Goal: Transaction & Acquisition: Purchase product/service

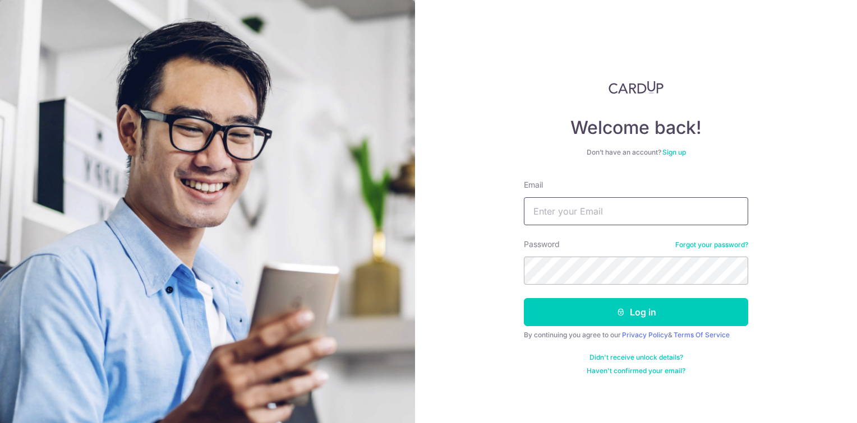
type input "[PERSON_NAME][EMAIL_ADDRESS][PERSON_NAME][DOMAIN_NAME]"
click at [624, 326] on form "Email zackie@schley.com.sg Password Forgot your password? Log in By continuing …" at bounding box center [636, 277] width 224 height 196
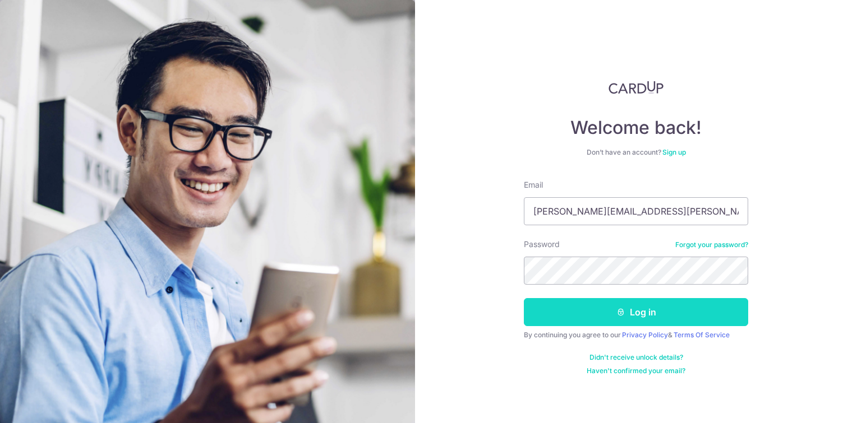
click at [626, 317] on button "Log in" at bounding box center [636, 312] width 224 height 28
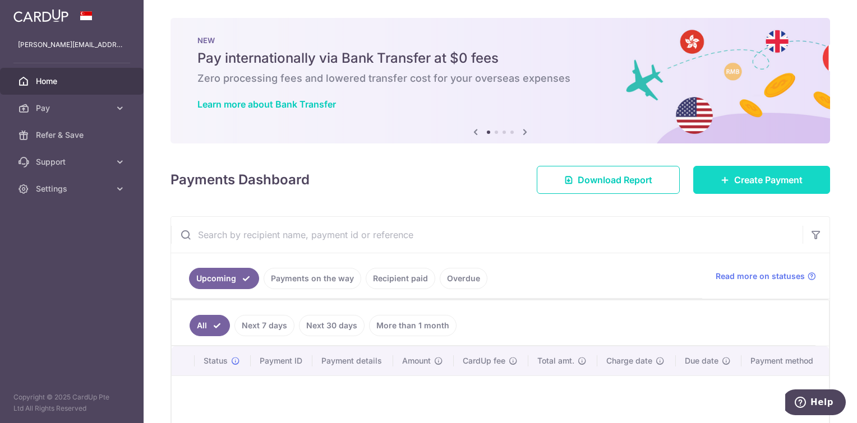
click at [751, 183] on span "Create Payment" at bounding box center [768, 179] width 68 height 13
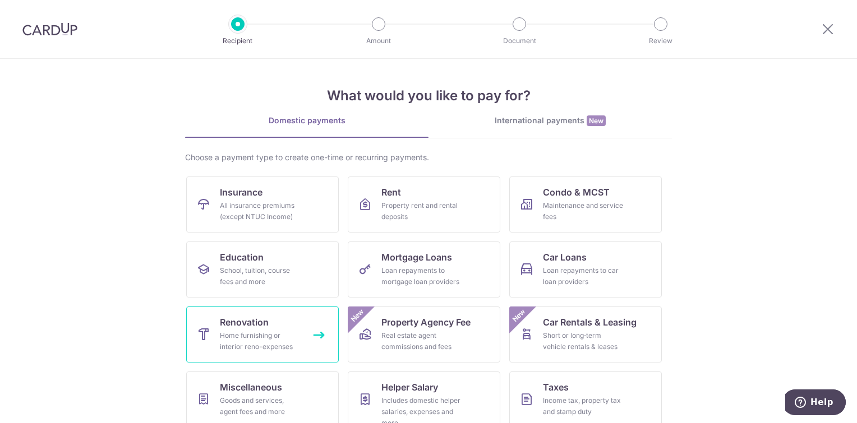
scroll to position [56, 0]
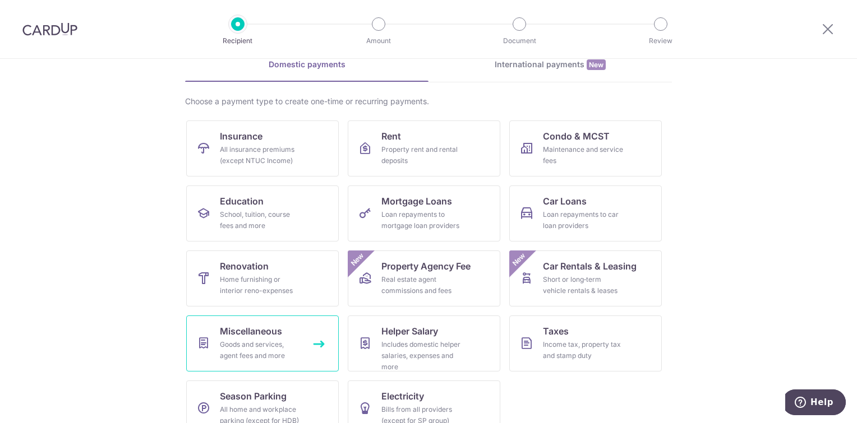
click at [256, 350] on div "Goods and services, agent fees and more" at bounding box center [260, 350] width 81 height 22
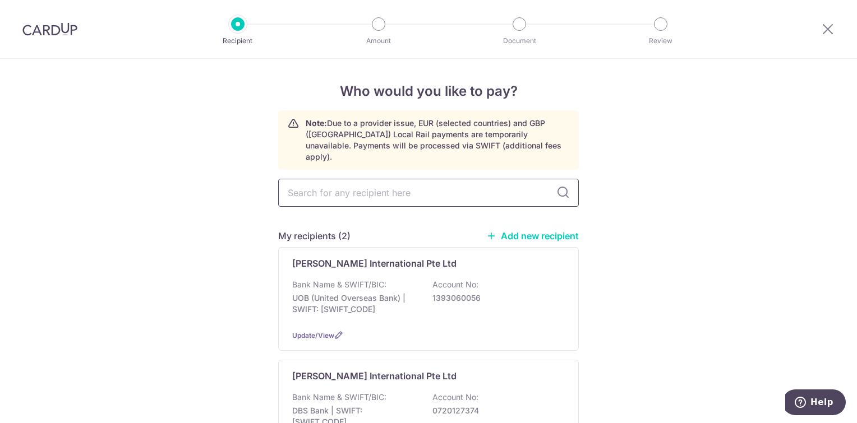
click at [412, 179] on input "text" at bounding box center [428, 193] width 301 height 28
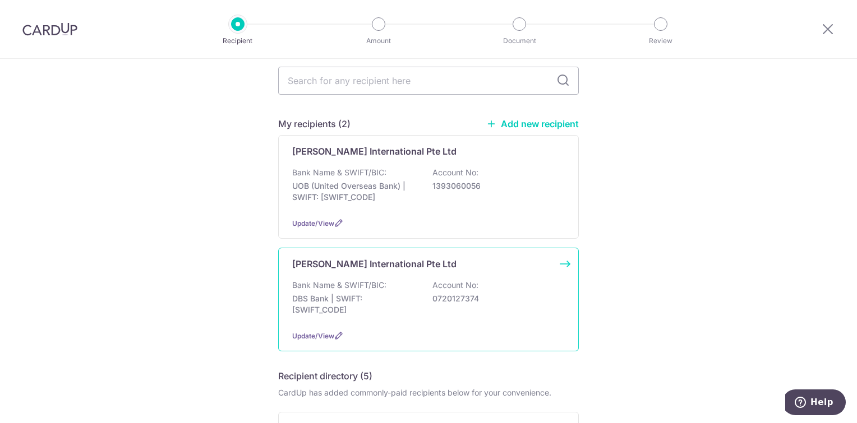
click at [387, 301] on p "DBS Bank | SWIFT: DBSSSGSGXXX" at bounding box center [355, 304] width 126 height 22
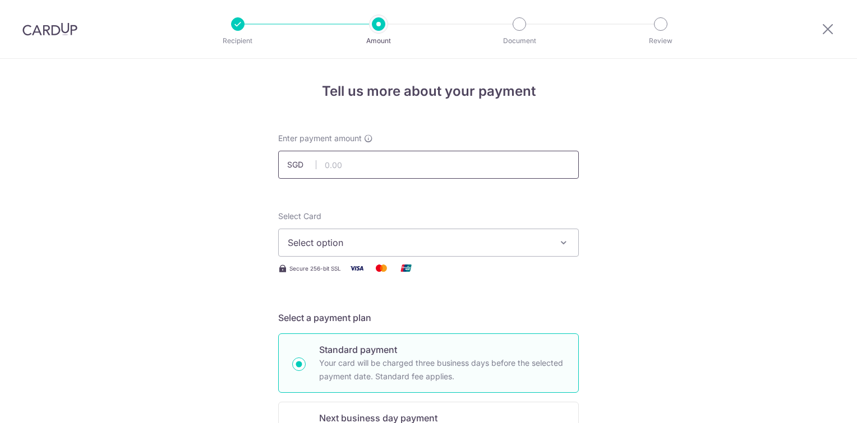
click at [361, 166] on input "text" at bounding box center [428, 165] width 301 height 28
type input "2,000.00"
click at [393, 241] on span "Select option" at bounding box center [418, 242] width 261 height 13
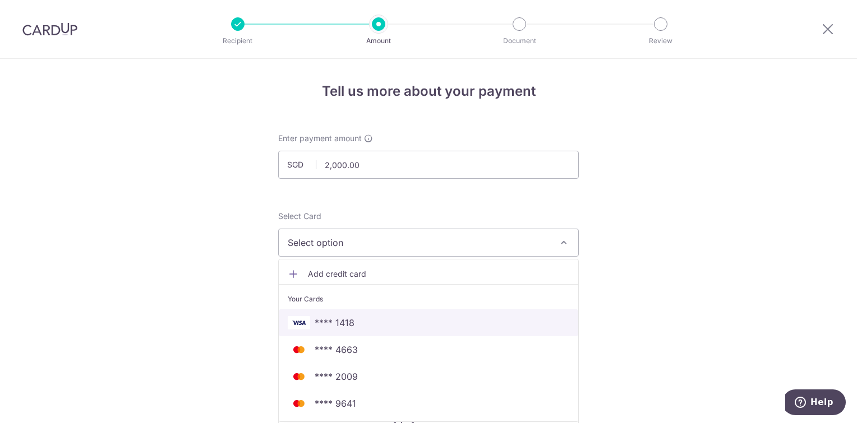
click at [366, 321] on span "**** 1418" at bounding box center [429, 322] width 282 height 13
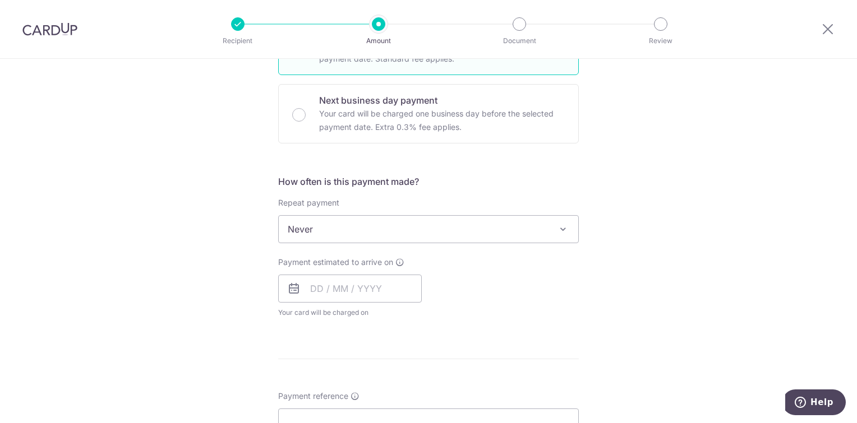
scroll to position [393, 0]
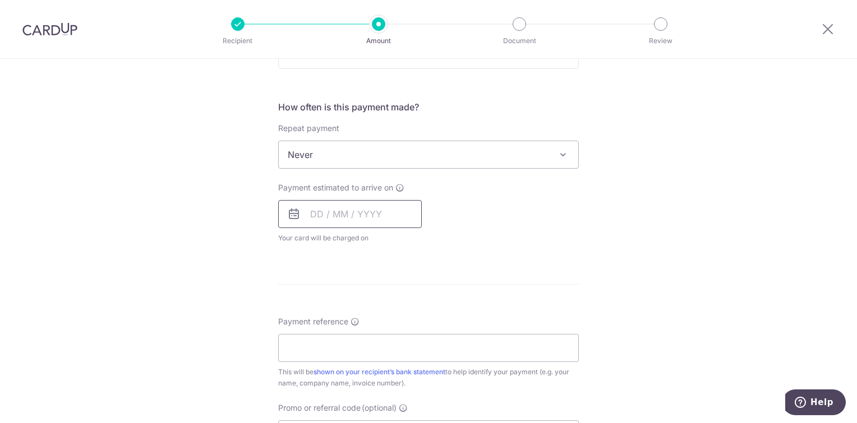
click at [340, 208] on input "text" at bounding box center [350, 214] width 144 height 28
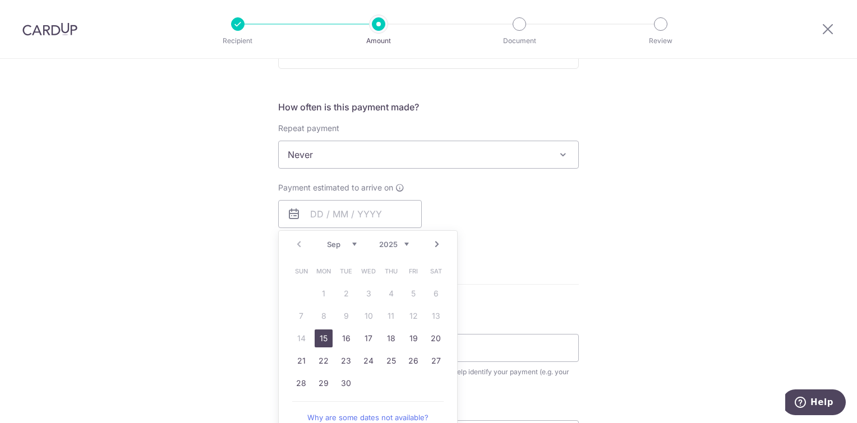
click at [323, 339] on link "15" at bounding box center [324, 339] width 18 height 18
type input "15/09/2025"
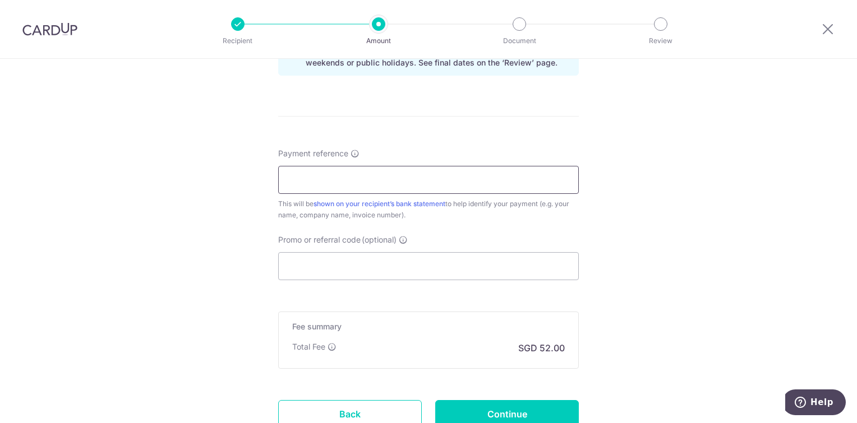
scroll to position [617, 0]
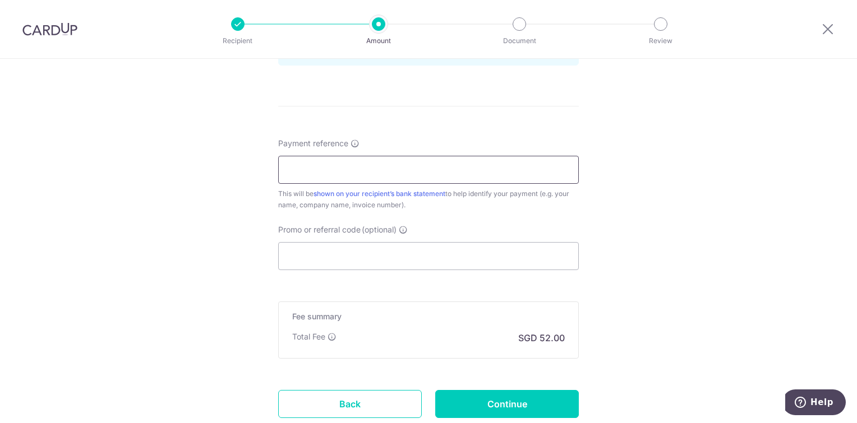
click at [356, 158] on input "Payment reference" at bounding box center [428, 170] width 301 height 28
type input "NA"
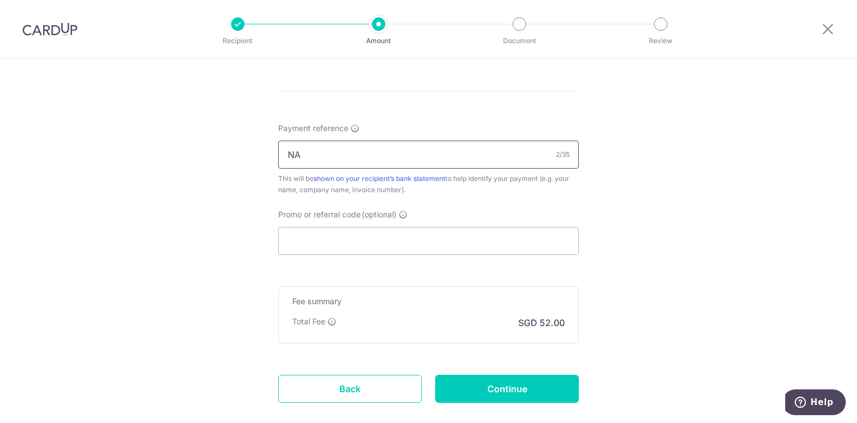
scroll to position [694, 0]
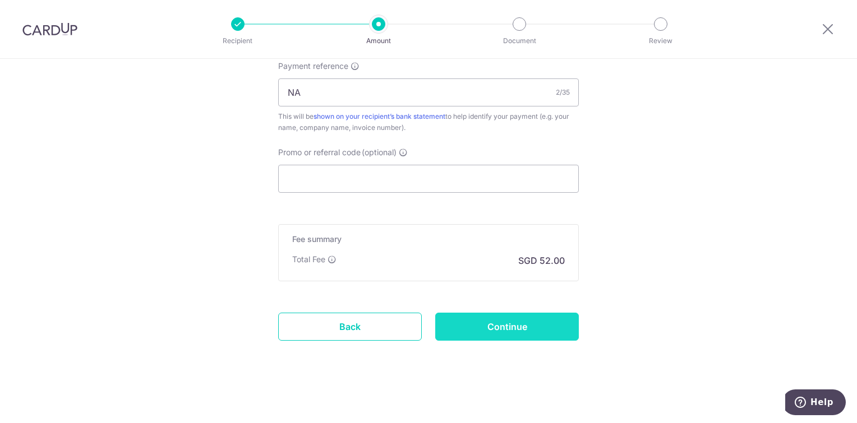
click at [503, 334] on input "Continue" at bounding box center [507, 327] width 144 height 28
type input "Create Schedule"
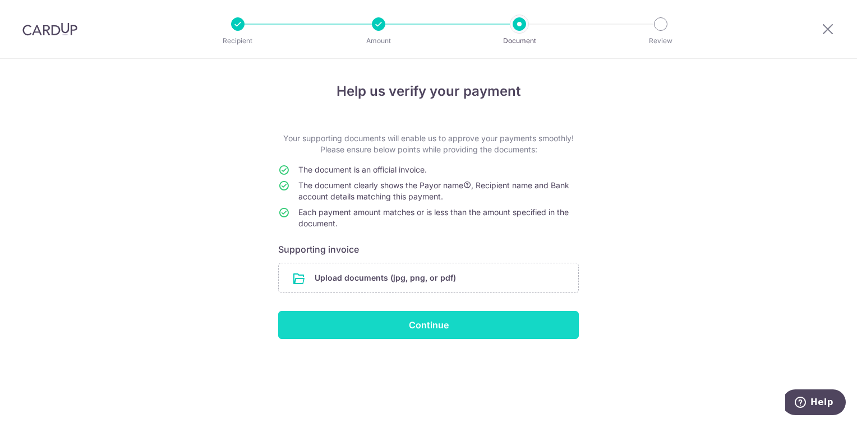
click at [428, 334] on input "Continue" at bounding box center [428, 325] width 301 height 28
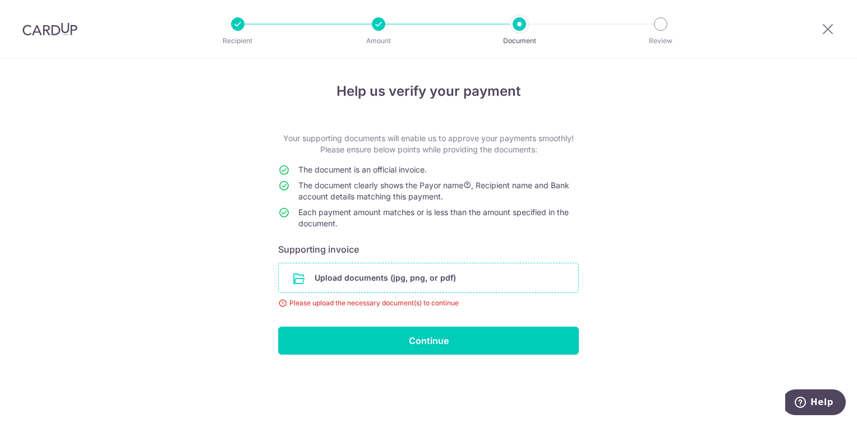
click at [381, 280] on input "file" at bounding box center [428, 278] width 299 height 29
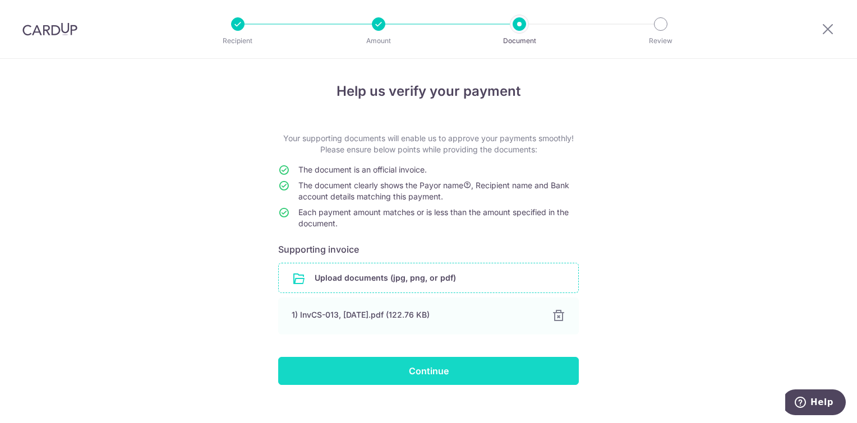
click at [430, 373] on input "Continue" at bounding box center [428, 371] width 301 height 28
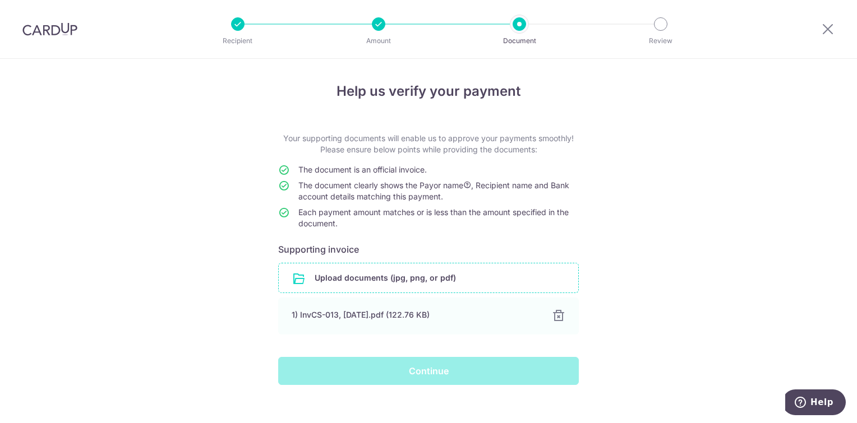
scroll to position [13, 0]
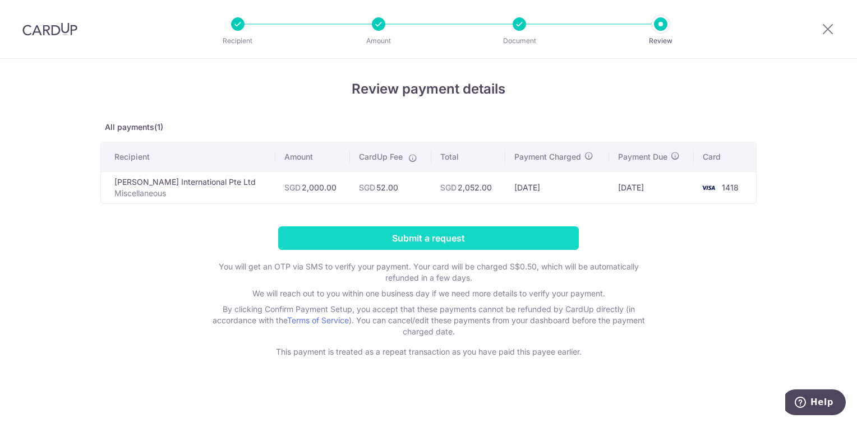
click at [433, 236] on input "Submit a request" at bounding box center [428, 239] width 301 height 24
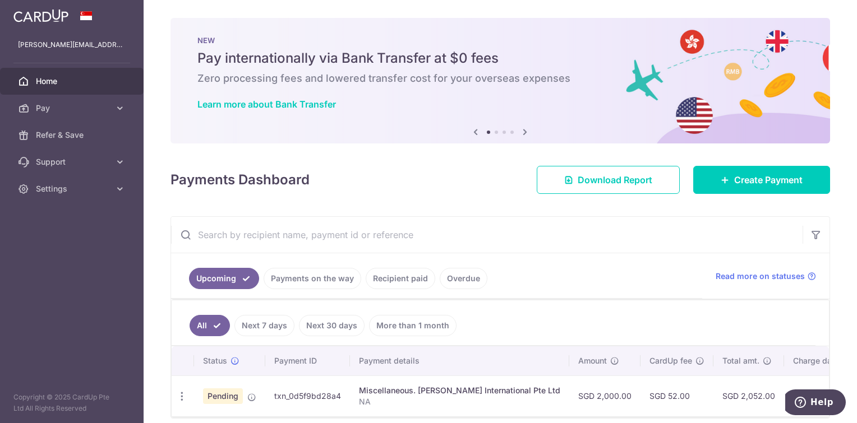
click at [414, 278] on link "Recipient paid" at bounding box center [401, 278] width 70 height 21
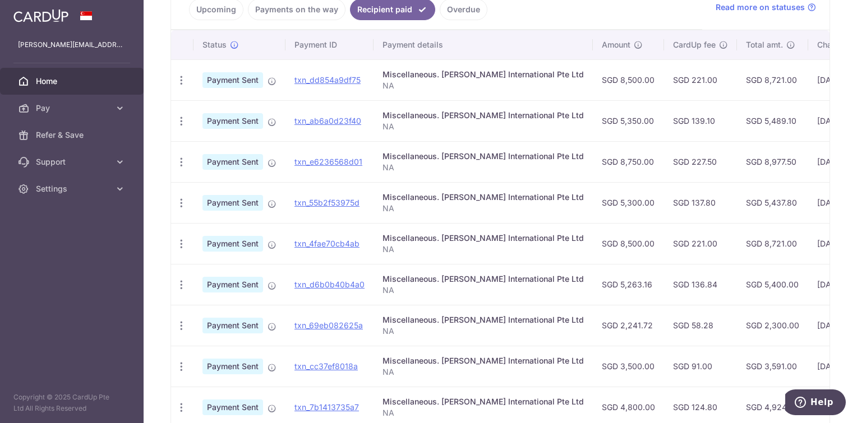
scroll to position [168, 0]
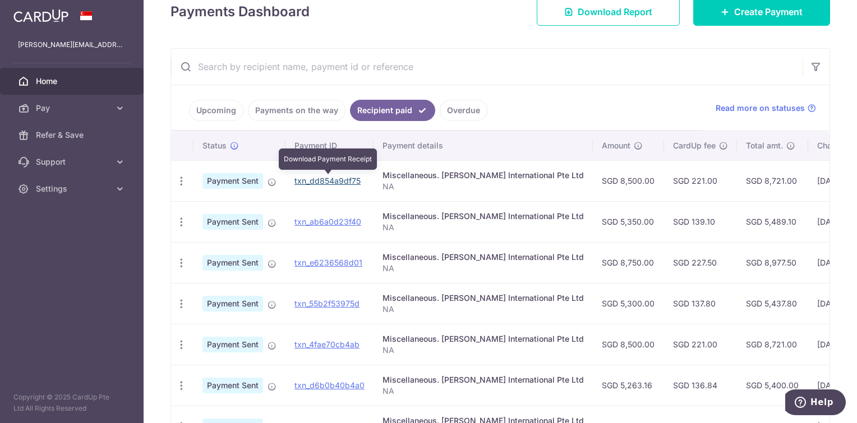
click at [327, 182] on link "txn_dd854a9df75" at bounding box center [327, 181] width 66 height 10
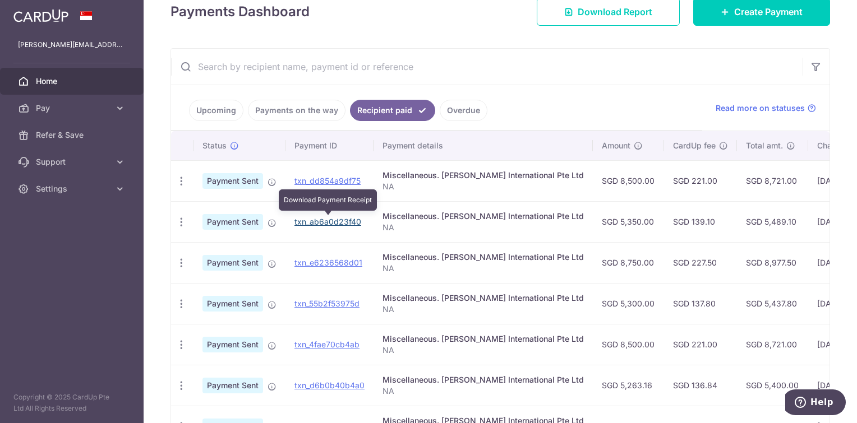
drag, startPoint x: 342, startPoint y: 222, endPoint x: 481, endPoint y: 30, distance: 236.6
click at [342, 222] on link "txn_ab6a0d23f40" at bounding box center [327, 222] width 67 height 10
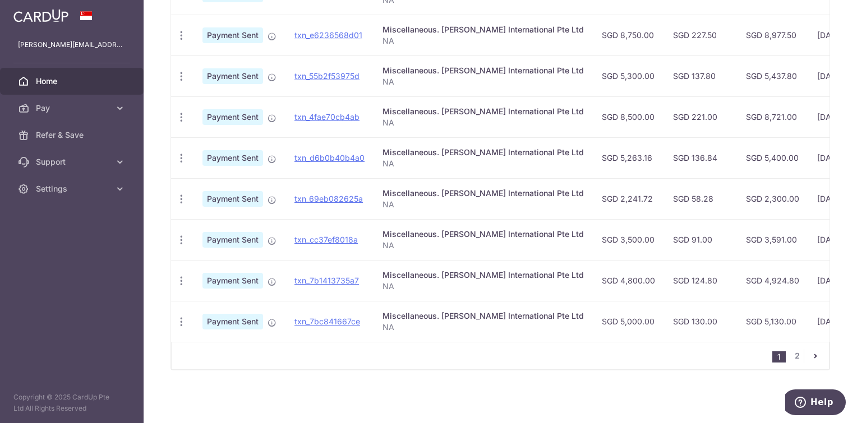
scroll to position [399, 0]
click at [811, 354] on icon "pager" at bounding box center [815, 356] width 9 height 9
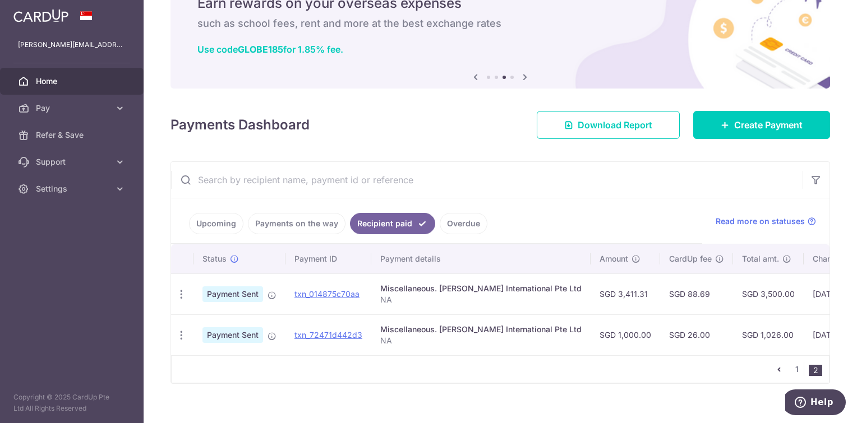
scroll to position [72, 0]
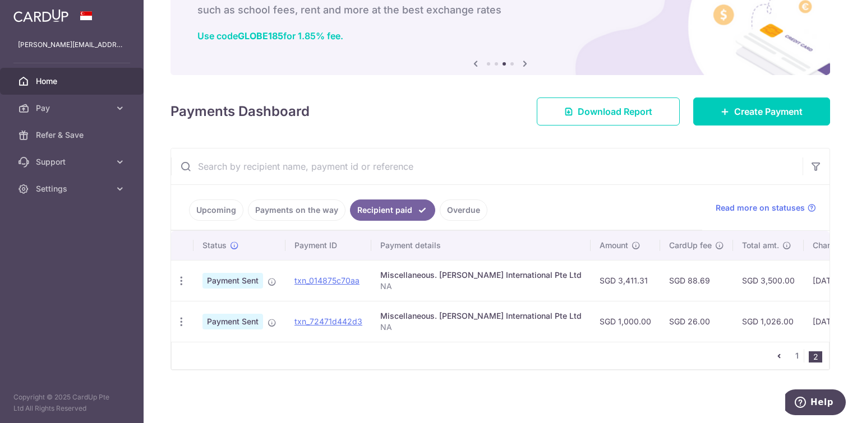
click at [775, 356] on icon "pager" at bounding box center [778, 356] width 9 height 9
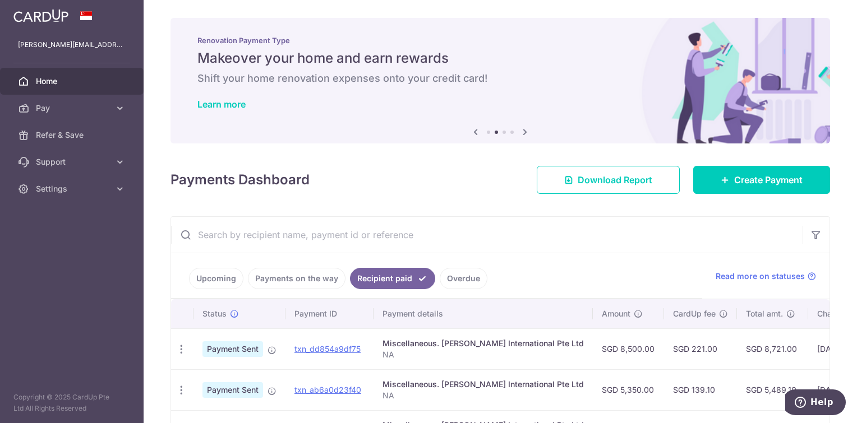
scroll to position [56, 0]
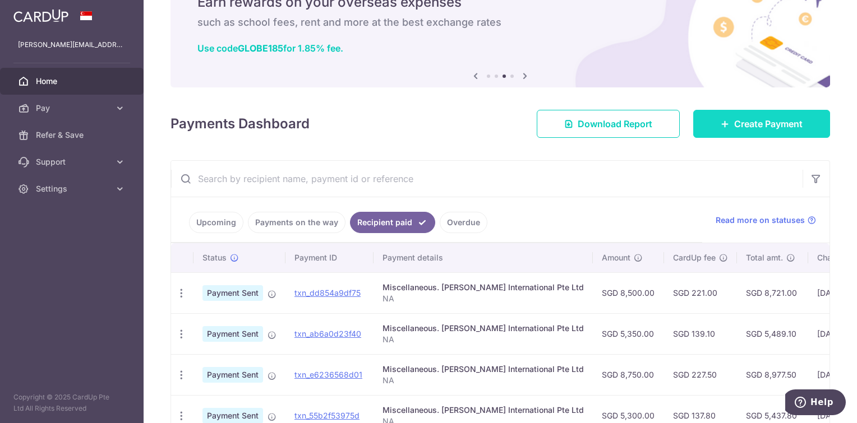
click at [734, 118] on span "Create Payment" at bounding box center [768, 123] width 68 height 13
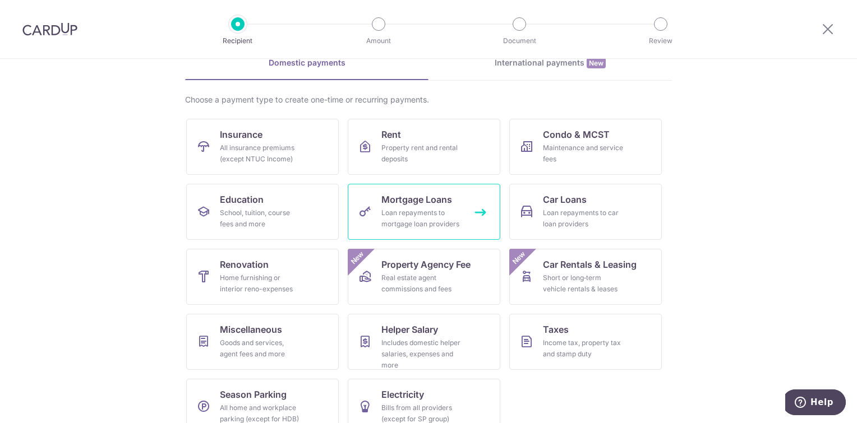
scroll to position [78, 0]
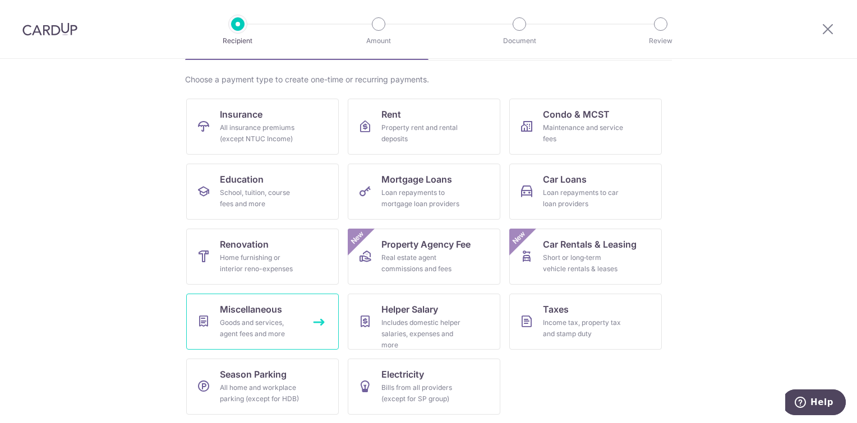
click at [271, 323] on div "Goods and services, agent fees and more" at bounding box center [260, 328] width 81 height 22
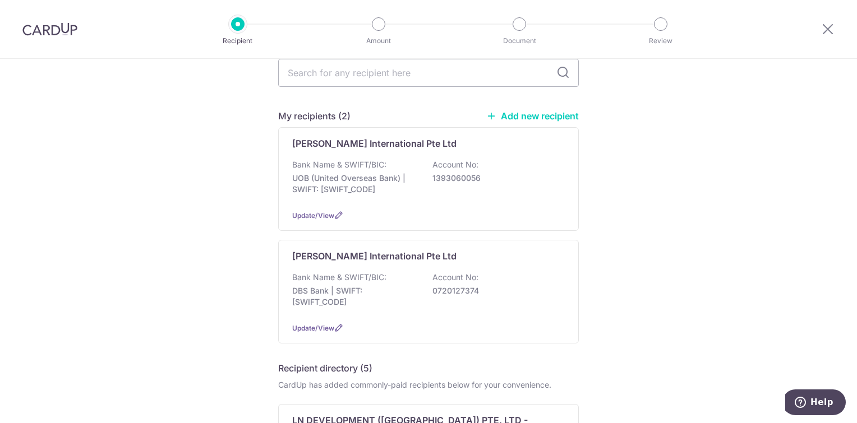
scroll to position [168, 0]
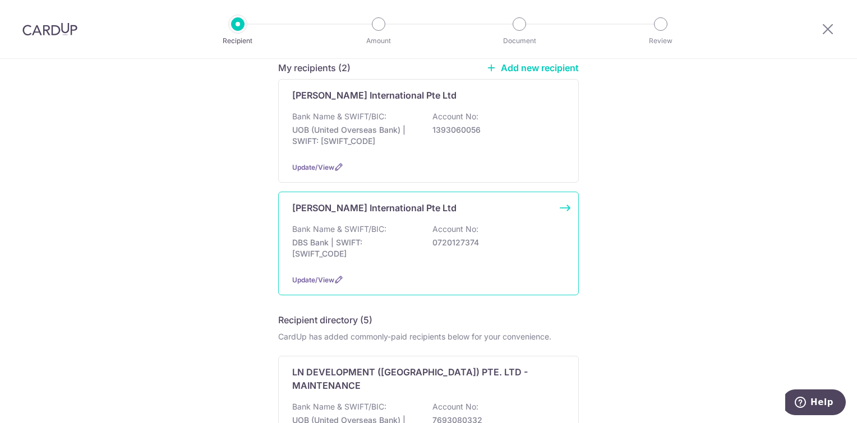
click at [365, 244] on p "DBS Bank | SWIFT: DBSSSGSGXXX" at bounding box center [355, 248] width 126 height 22
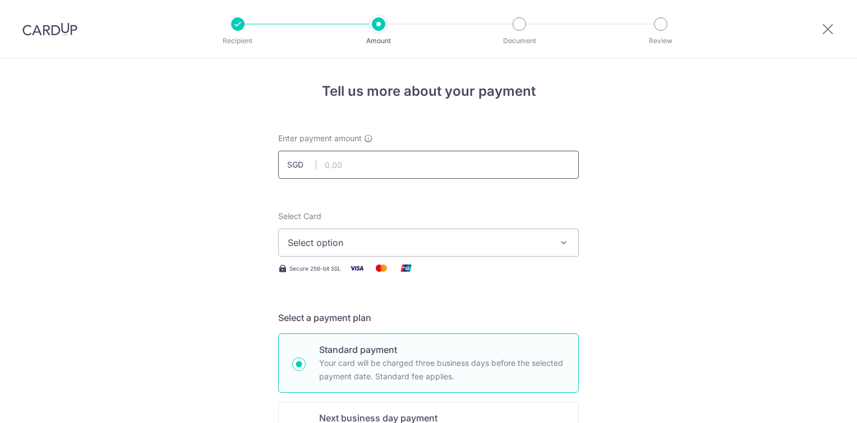
click at [371, 162] on input "text" at bounding box center [428, 165] width 301 height 28
type input "2,850.00"
click at [363, 245] on span "Select option" at bounding box center [418, 242] width 261 height 13
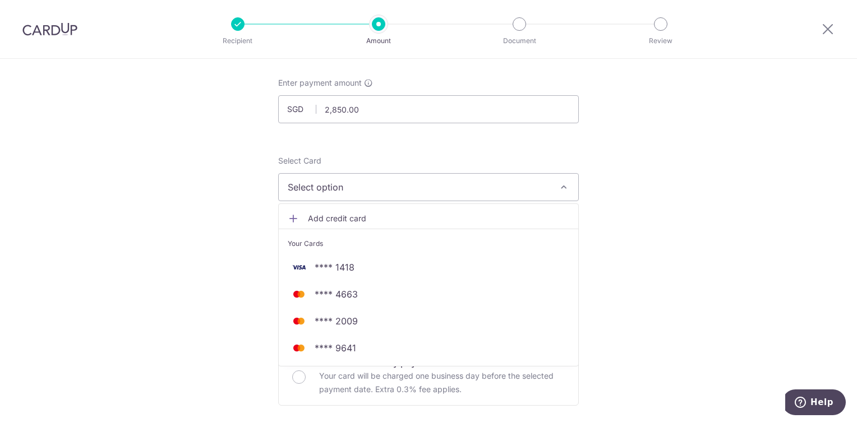
scroll to position [56, 0]
click at [312, 218] on span "Add credit card" at bounding box center [438, 218] width 261 height 11
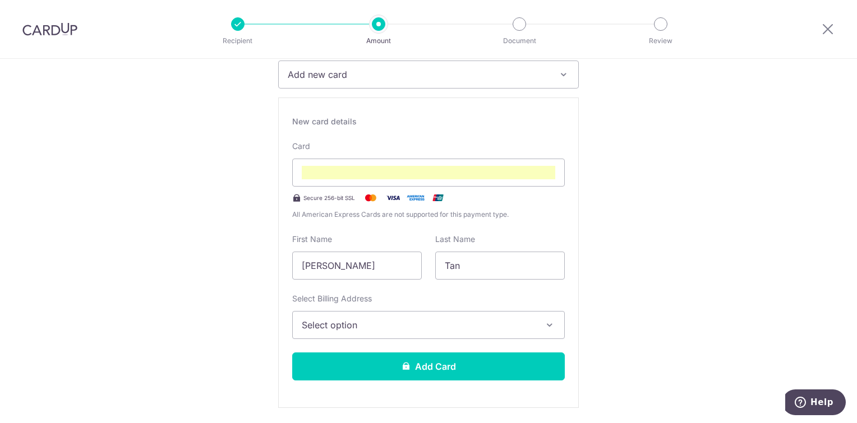
scroll to position [224, 0]
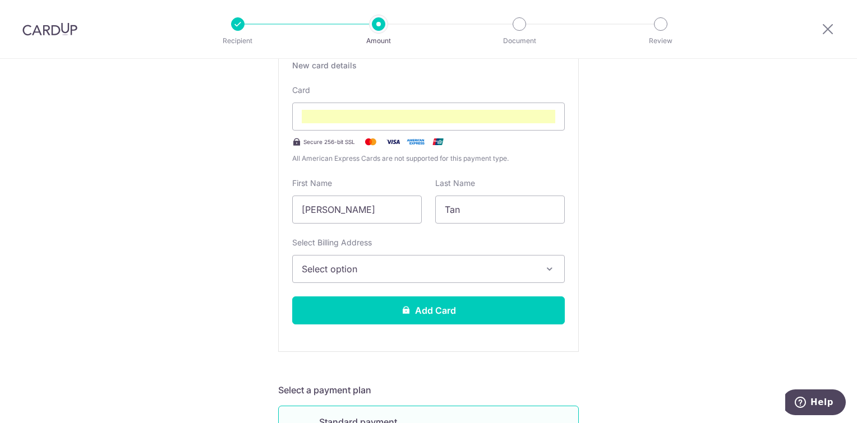
click at [386, 265] on span "Select option" at bounding box center [418, 268] width 233 height 13
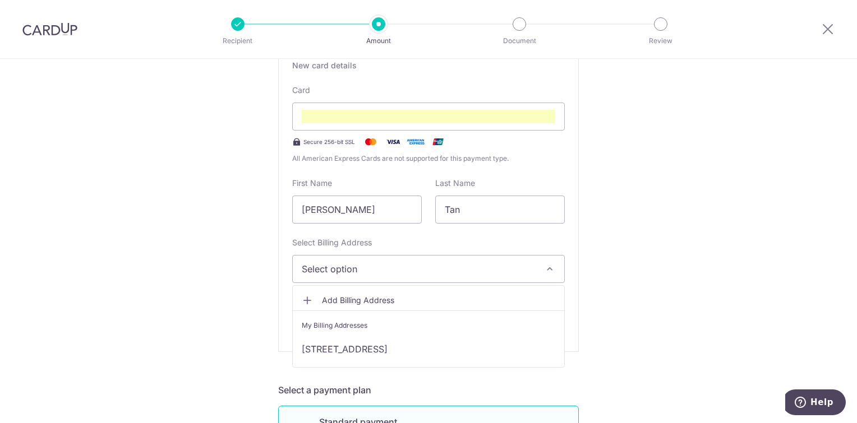
click at [381, 258] on button "Select option" at bounding box center [428, 269] width 273 height 28
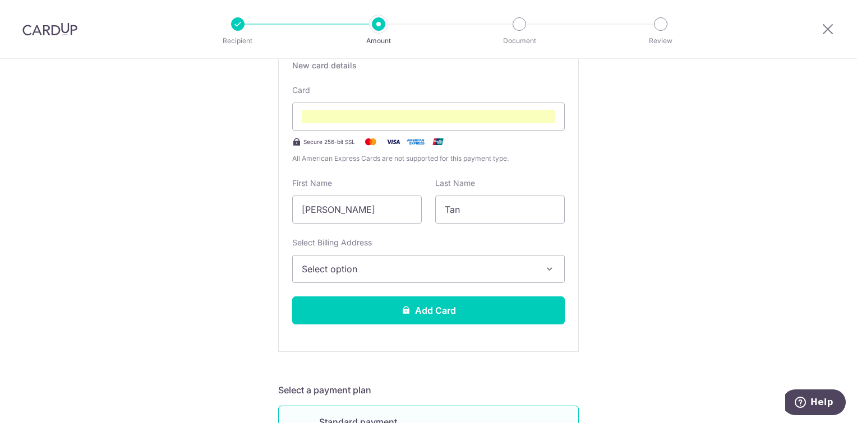
click at [379, 264] on span "Select option" at bounding box center [418, 268] width 233 height 13
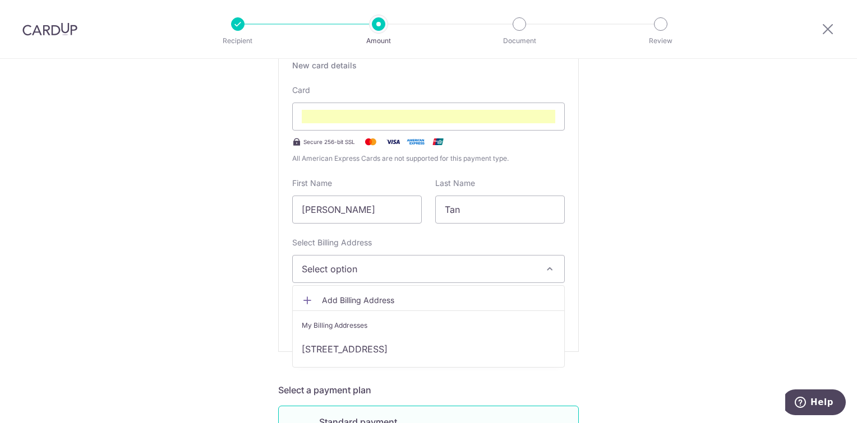
click at [365, 299] on span "Add Billing Address" at bounding box center [438, 300] width 233 height 11
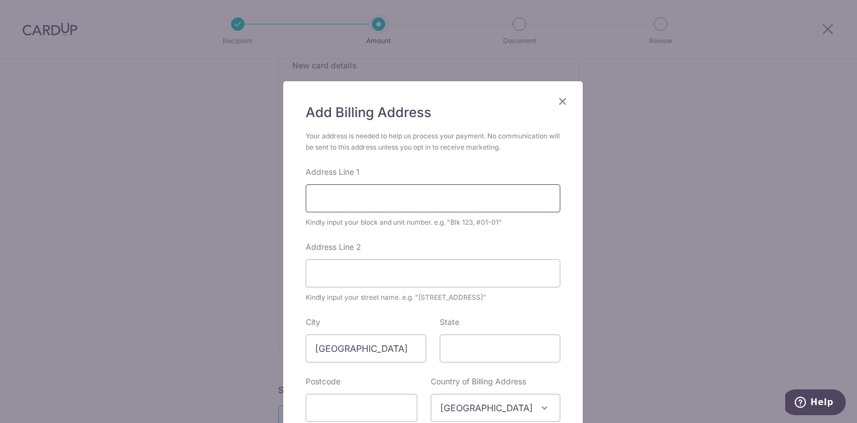
click at [386, 196] on input "Address Line 1" at bounding box center [433, 198] width 255 height 28
type input "2 Ang Mo Kio Street 64 #05-02C Econ Industrial Building"
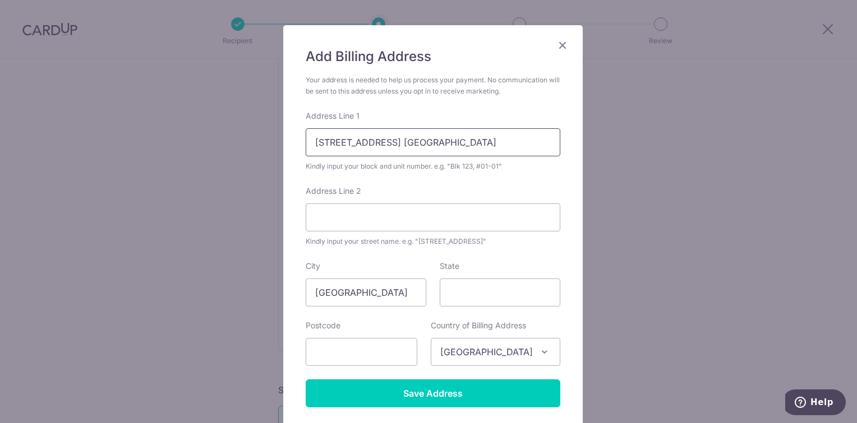
scroll to position [0, 6]
drag, startPoint x: 455, startPoint y: 141, endPoint x: 569, endPoint y: 141, distance: 113.8
click at [569, 141] on div "Add Billing Address Your address is needed to help us process your payment. No …" at bounding box center [432, 227] width 299 height 405
click at [536, 184] on form "Your address is needed to help us process your payment. No communication will b…" at bounding box center [433, 241] width 255 height 333
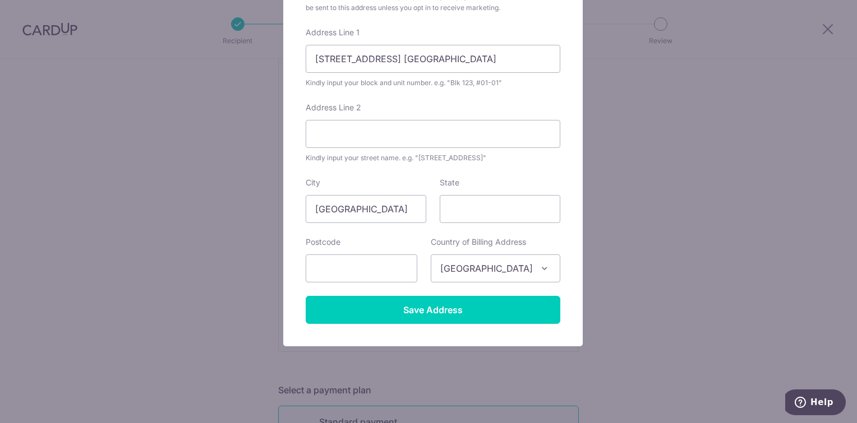
scroll to position [144, 0]
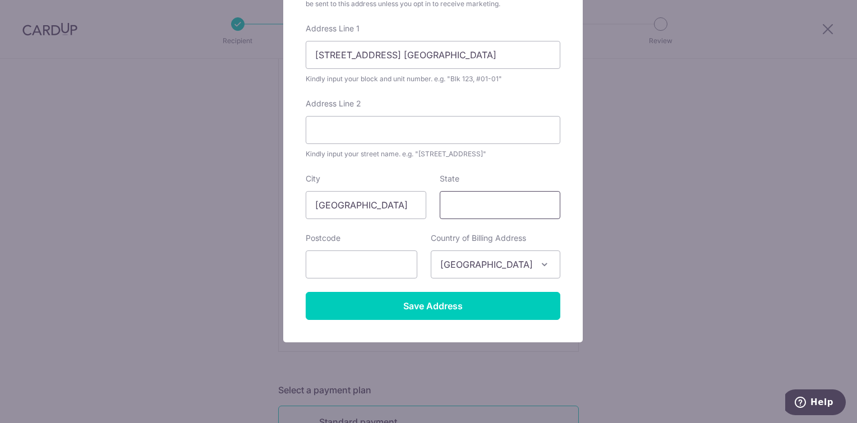
click at [470, 208] on input "State" at bounding box center [500, 205] width 121 height 28
click at [321, 266] on input "text" at bounding box center [362, 265] width 112 height 28
type input "569084"
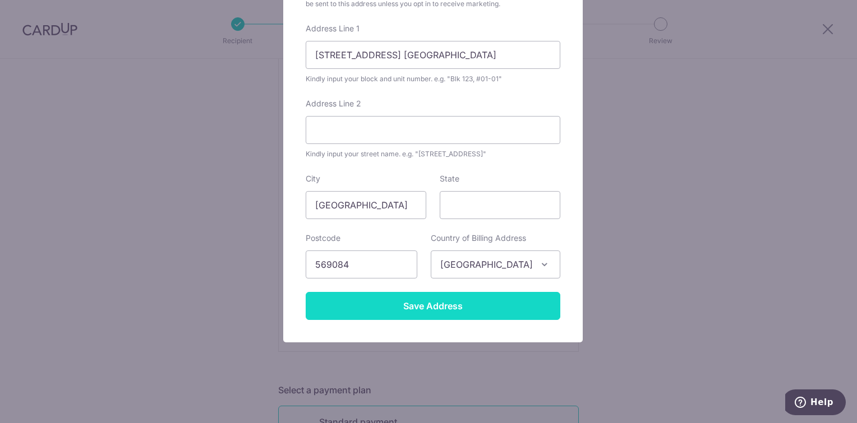
click at [431, 307] on input "Save Address" at bounding box center [433, 306] width 255 height 28
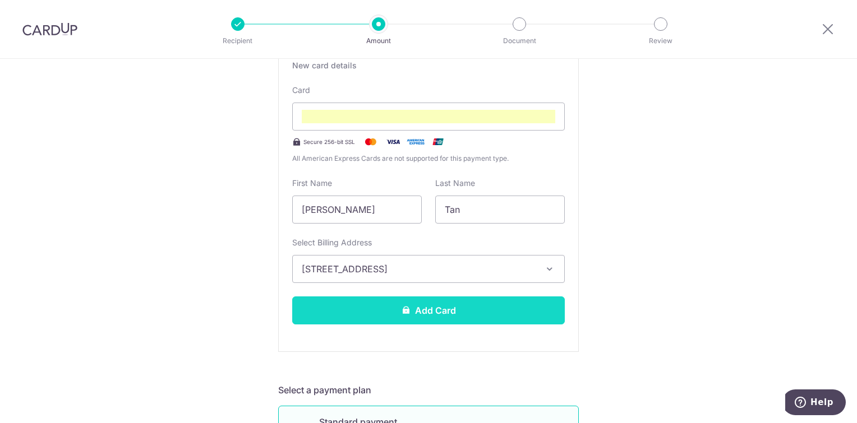
click at [440, 314] on button "Add Card" at bounding box center [428, 311] width 273 height 28
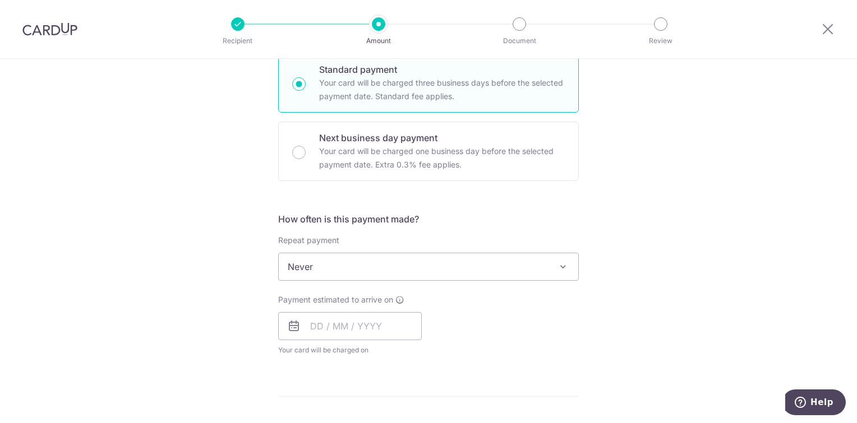
scroll to position [336, 0]
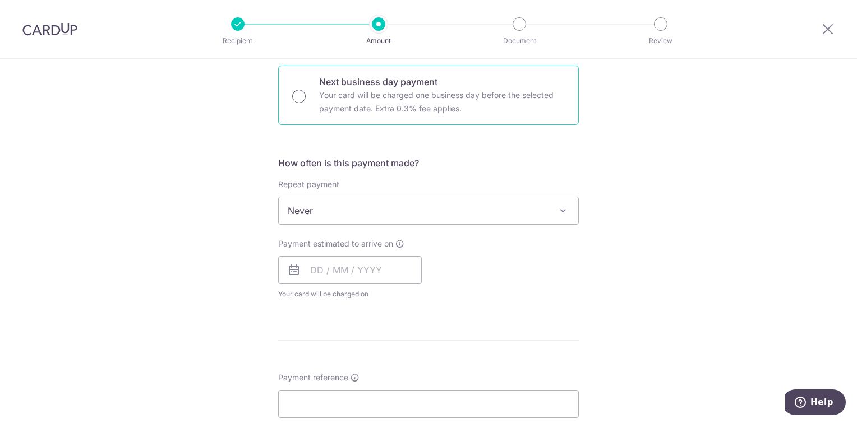
click at [301, 99] on input "Next business day payment Your card will be charged one business day before the…" at bounding box center [298, 96] width 13 height 13
radio input "true"
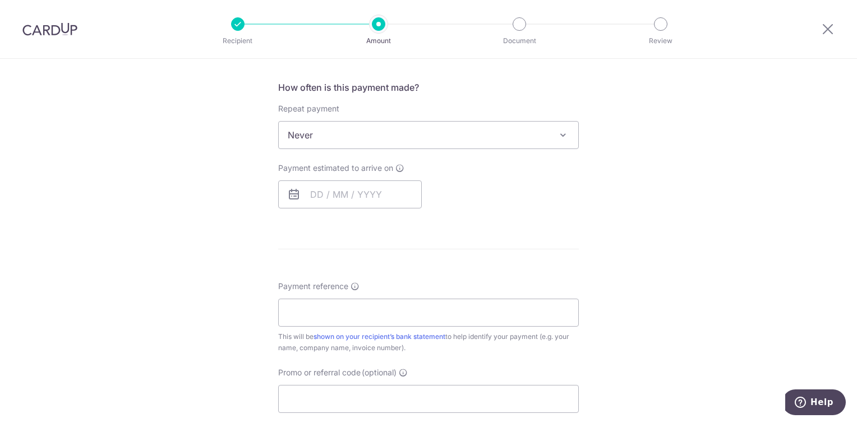
scroll to position [463, 0]
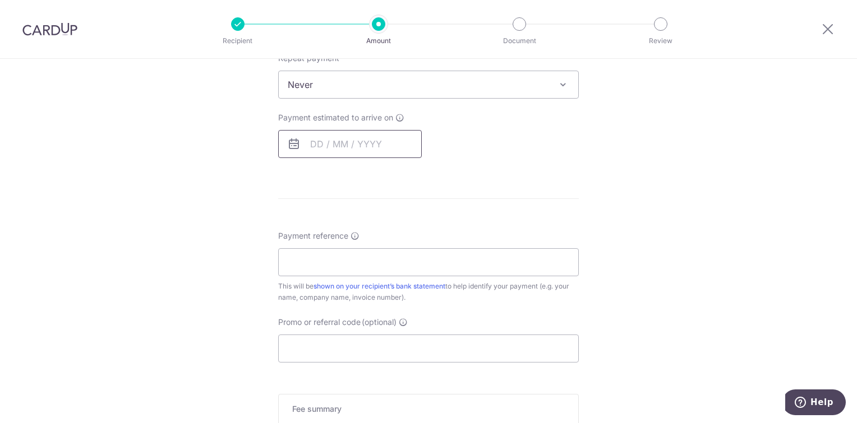
click at [370, 144] on input "text" at bounding box center [350, 144] width 144 height 28
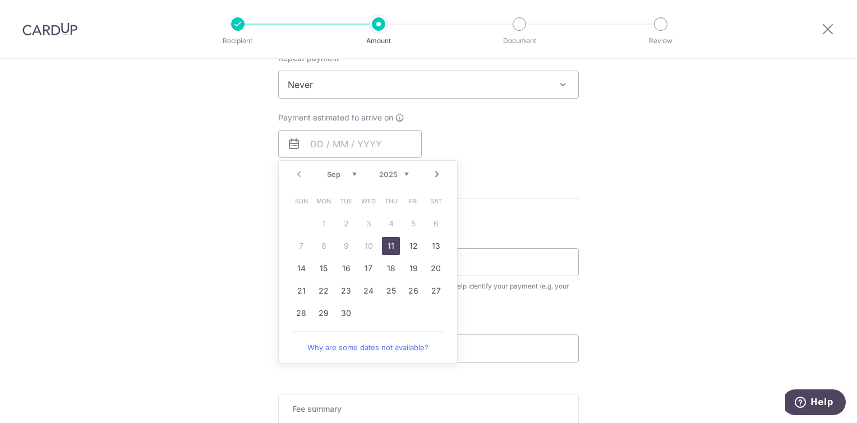
drag, startPoint x: 385, startPoint y: 247, endPoint x: 713, endPoint y: 231, distance: 329.0
click at [385, 247] on link "11" at bounding box center [391, 246] width 18 height 18
type input "[DATE]"
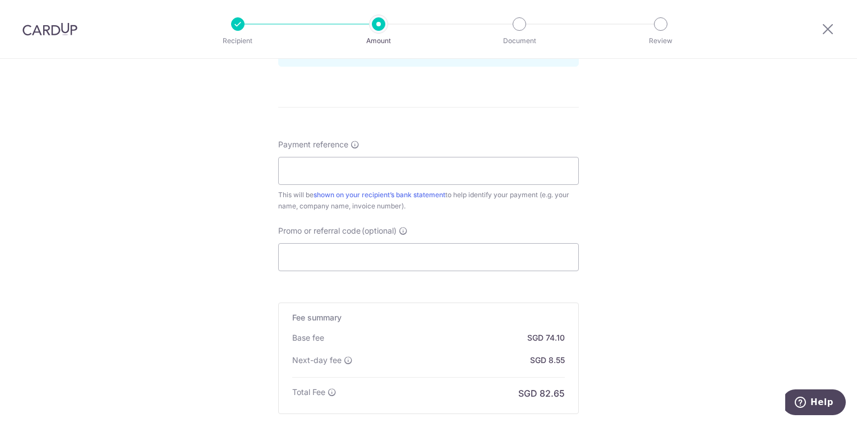
scroll to position [468, 0]
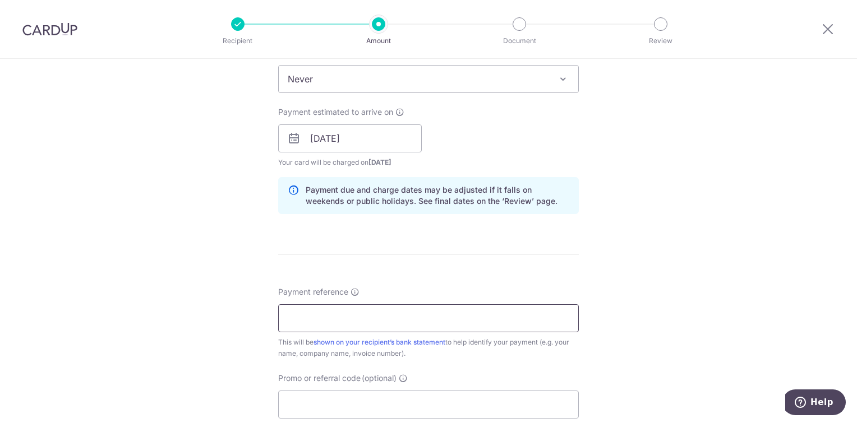
click at [333, 316] on input "Payment reference" at bounding box center [428, 319] width 301 height 28
type input "NA"
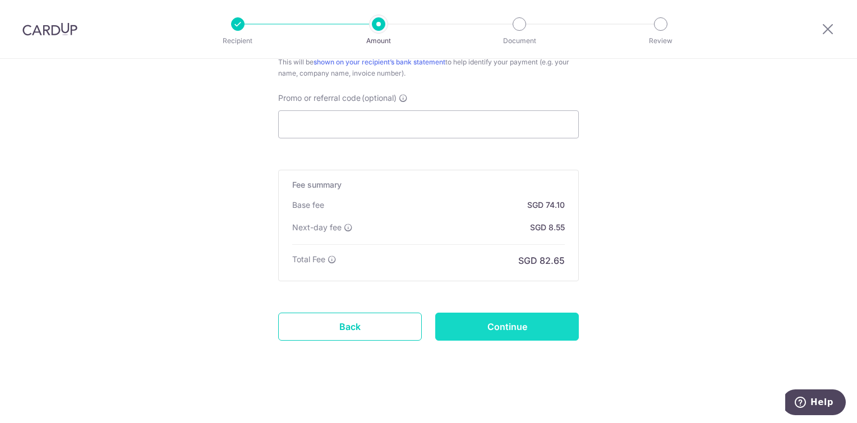
click at [479, 327] on input "Continue" at bounding box center [507, 327] width 144 height 28
type input "Create Schedule"
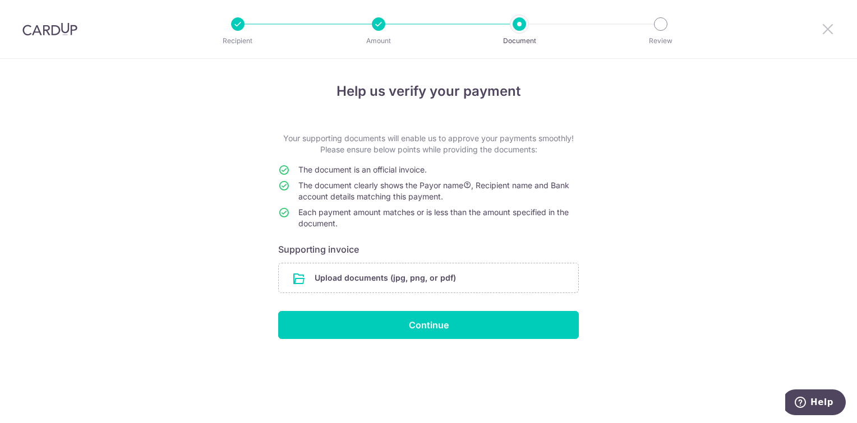
click at [825, 29] on icon at bounding box center [827, 29] width 13 height 14
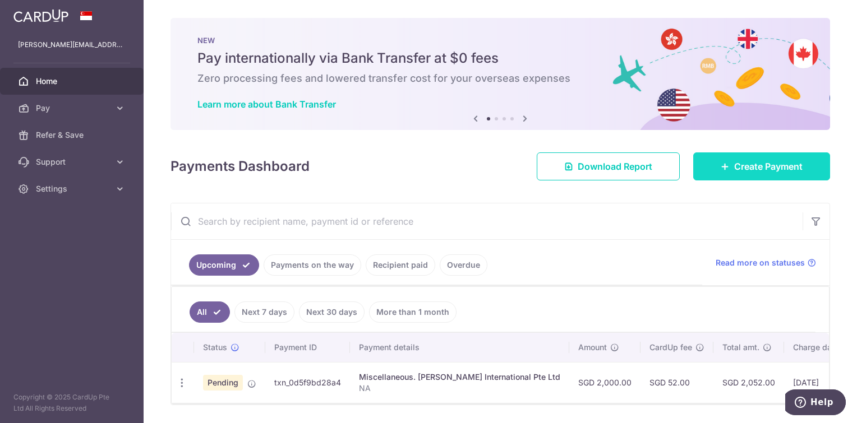
click at [767, 168] on span "Create Payment" at bounding box center [768, 166] width 68 height 13
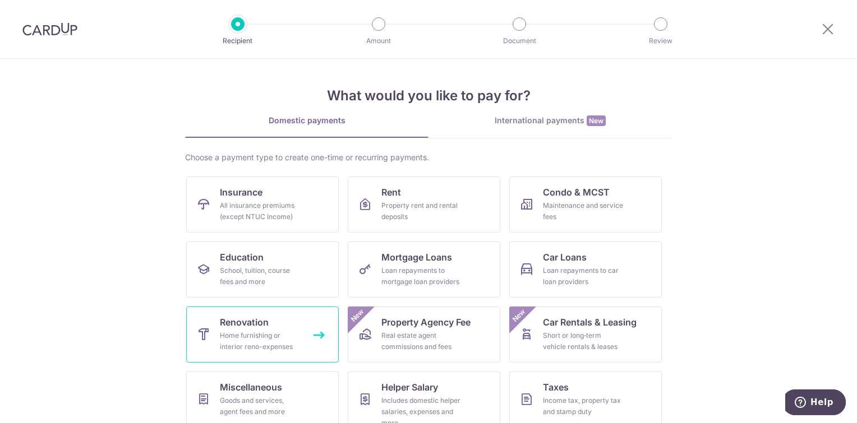
scroll to position [78, 0]
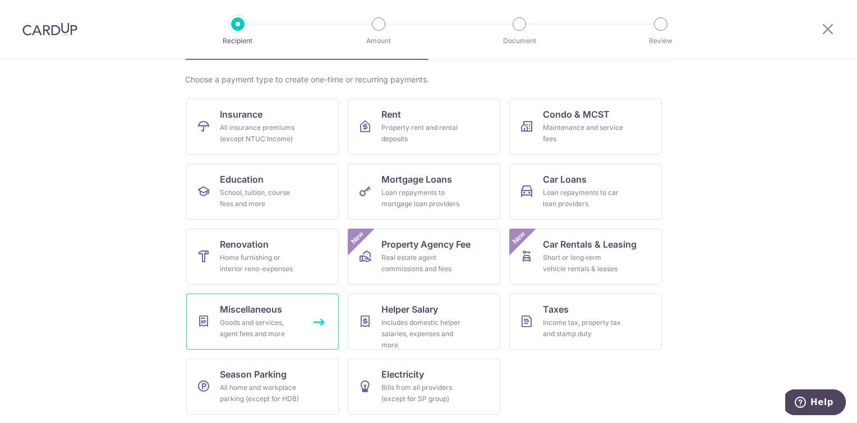
click at [245, 330] on div "Goods and services, agent fees and more" at bounding box center [260, 328] width 81 height 22
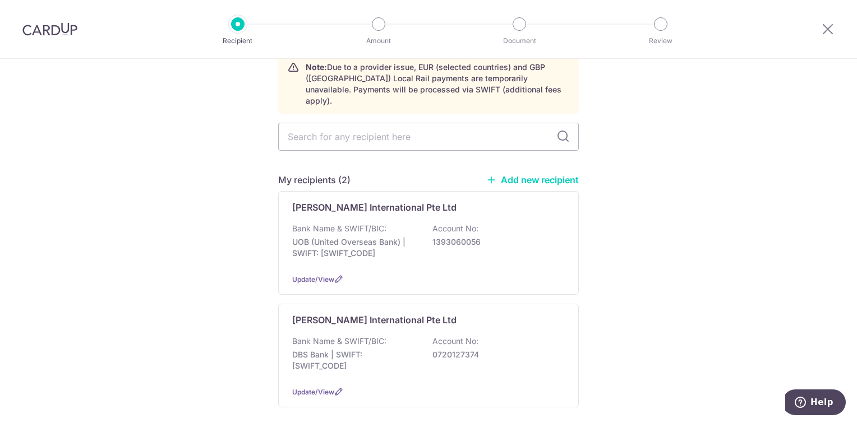
scroll to position [112, 0]
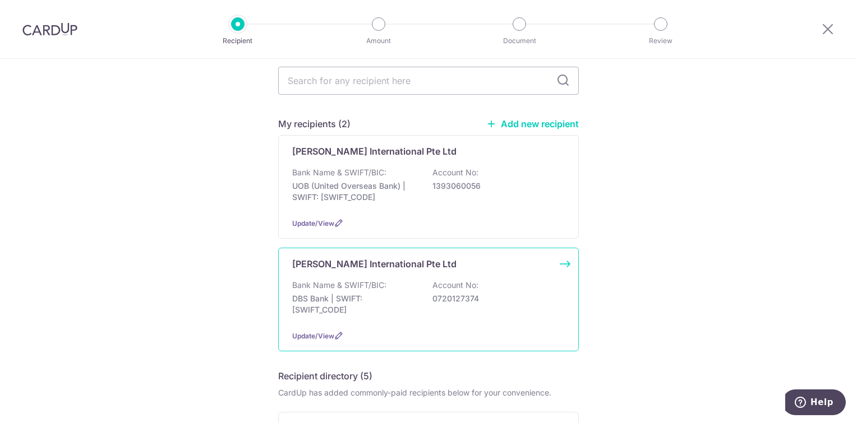
click at [320, 305] on div "Bank Name & SWIFT/BIC: DBS Bank | SWIFT: DBSSSGSGXXX Account No: 0720127374" at bounding box center [428, 300] width 273 height 41
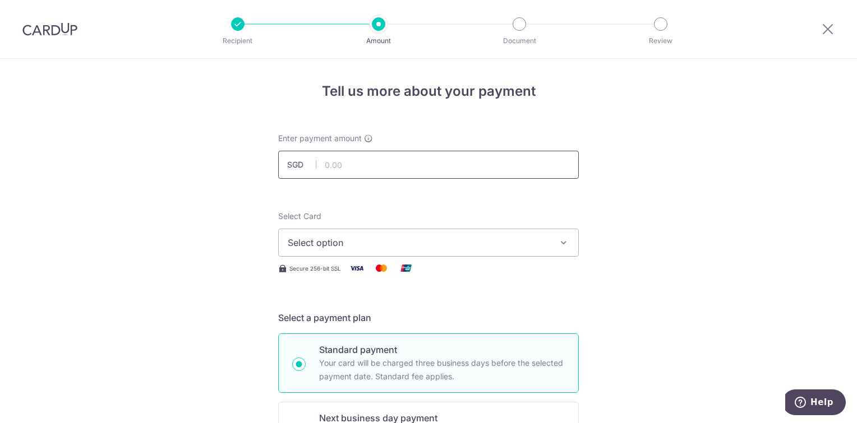
click at [370, 153] on input "text" at bounding box center [428, 165] width 301 height 28
type input "2,850.00"
type input "NA"
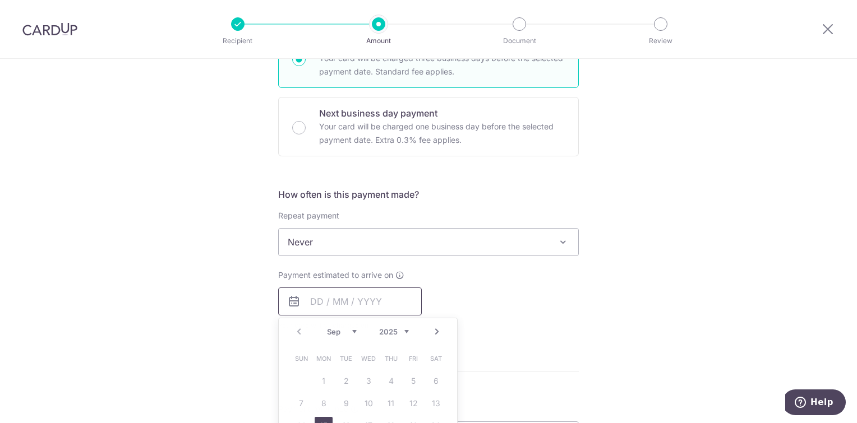
type input "2,850.00"
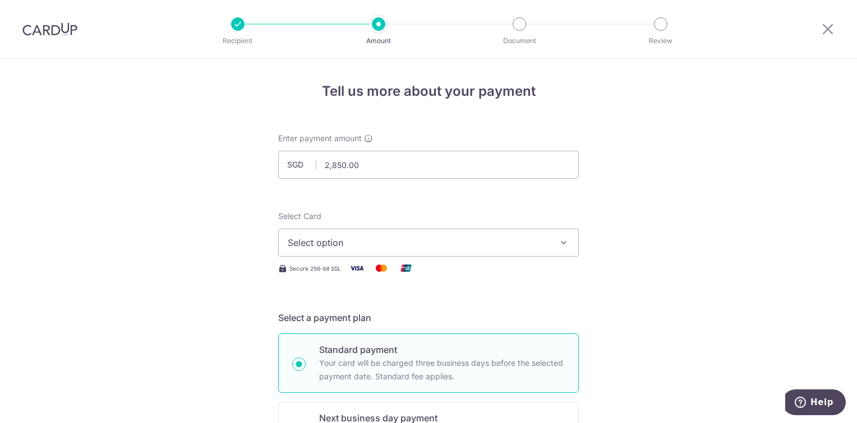
click at [385, 245] on span "Select option" at bounding box center [418, 242] width 261 height 13
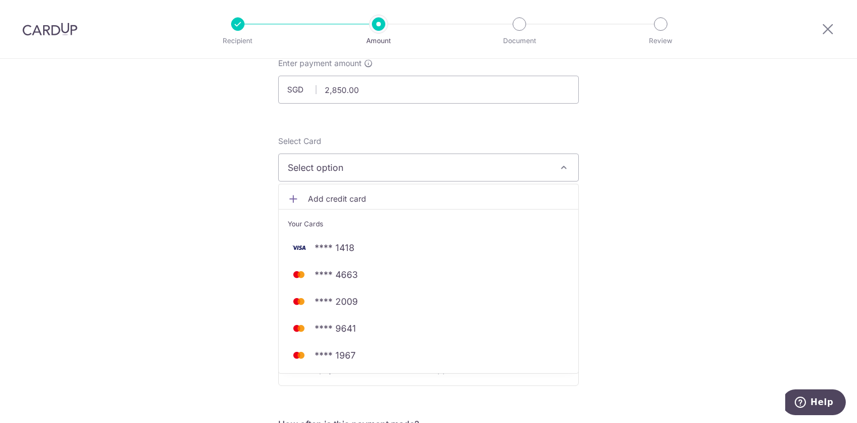
scroll to position [168, 0]
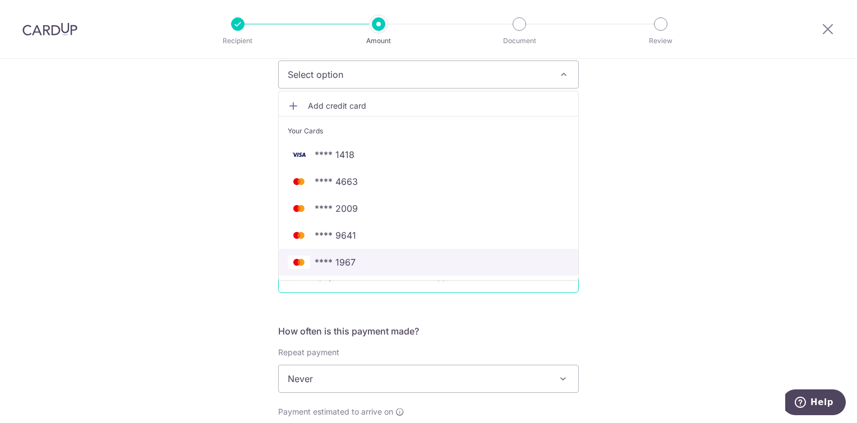
drag, startPoint x: 362, startPoint y: 260, endPoint x: 495, endPoint y: 245, distance: 133.8
click at [362, 260] on span "**** 1967" at bounding box center [429, 262] width 282 height 13
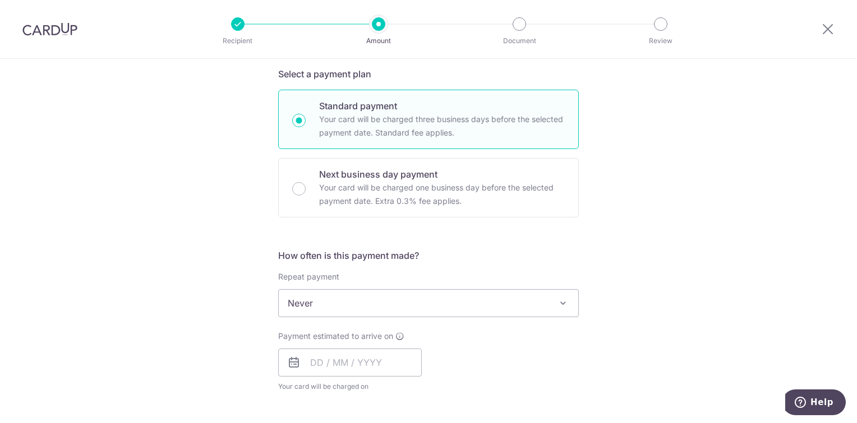
scroll to position [224, 0]
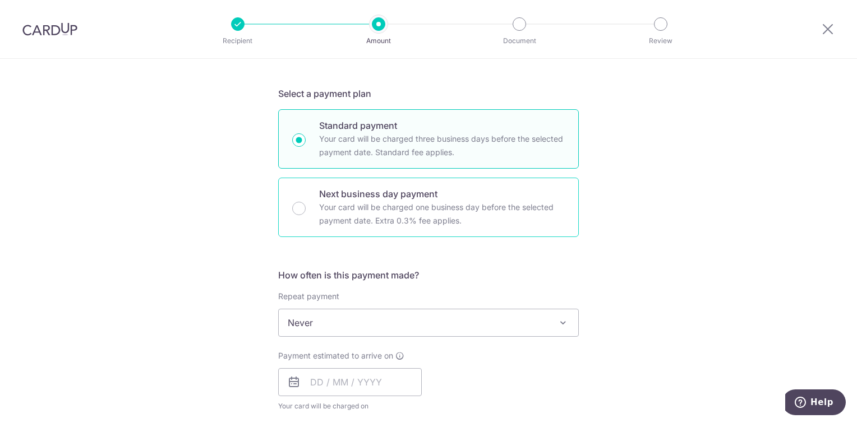
click at [321, 211] on p "Your card will be charged one business day before the selected payment date. Ex…" at bounding box center [442, 214] width 246 height 27
click at [306, 211] on input "Next business day payment Your card will be charged one business day before the…" at bounding box center [298, 208] width 13 height 13
radio input "false"
radio input "true"
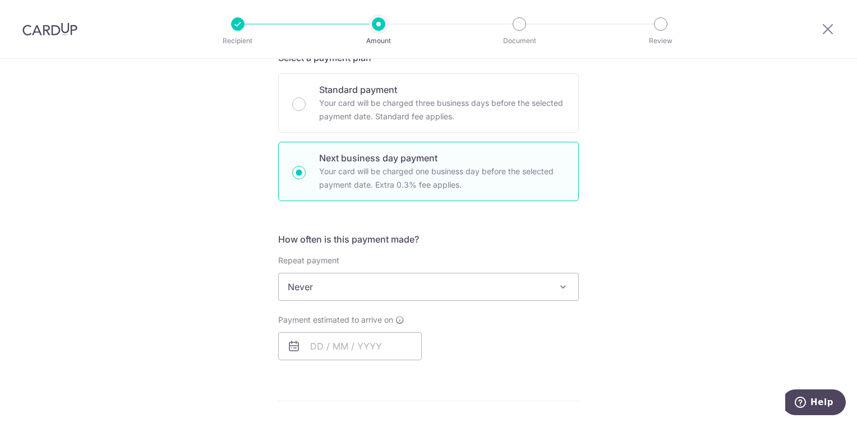
scroll to position [336, 0]
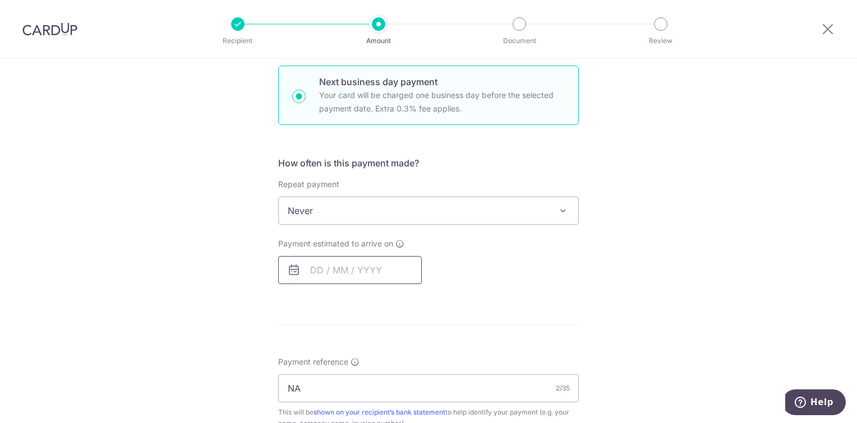
click at [347, 269] on input "text" at bounding box center [350, 270] width 144 height 28
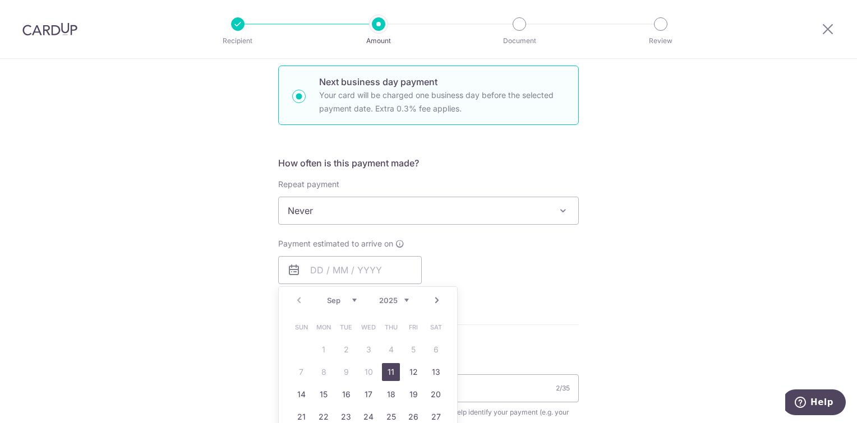
click at [394, 371] on link "11" at bounding box center [391, 372] width 18 height 18
type input "[DATE]"
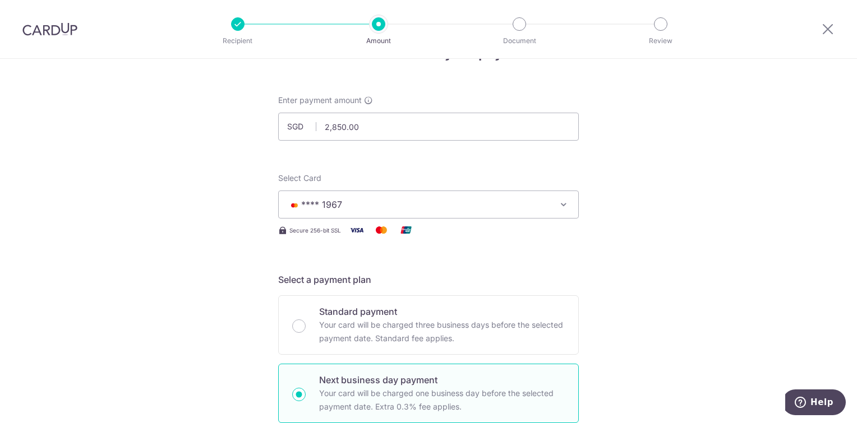
scroll to position [0, 0]
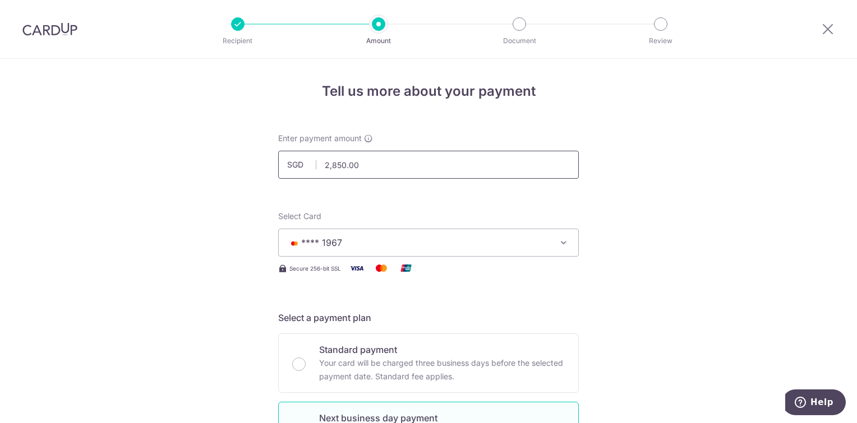
click at [376, 168] on input "2,850.00" at bounding box center [428, 165] width 301 height 28
type input "2800"
type input "2,800.00"
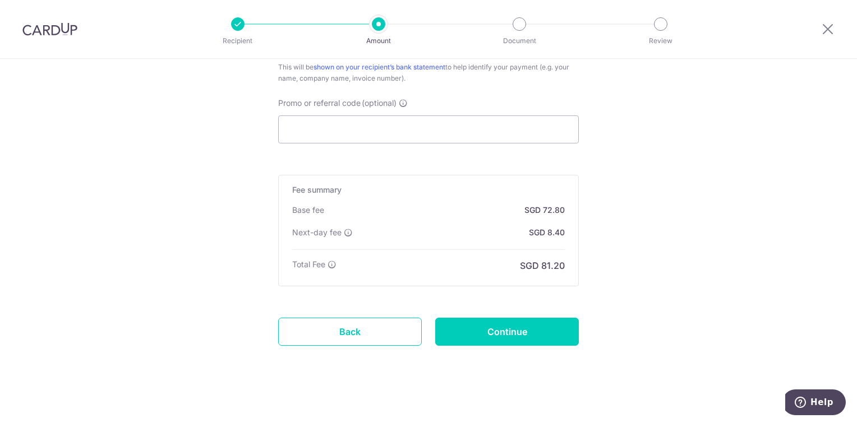
scroll to position [749, 0]
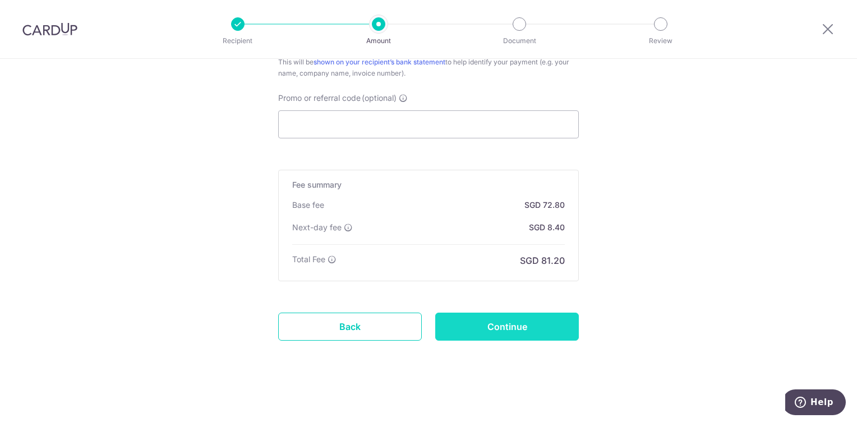
click at [478, 324] on input "Continue" at bounding box center [507, 327] width 144 height 28
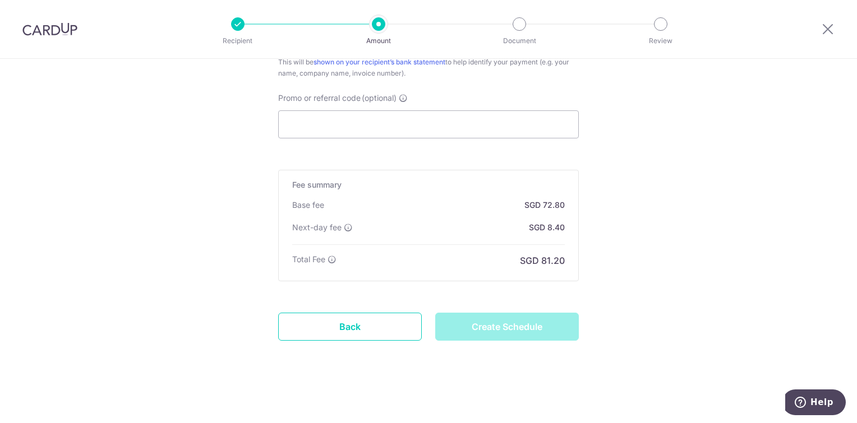
type input "Create Schedule"
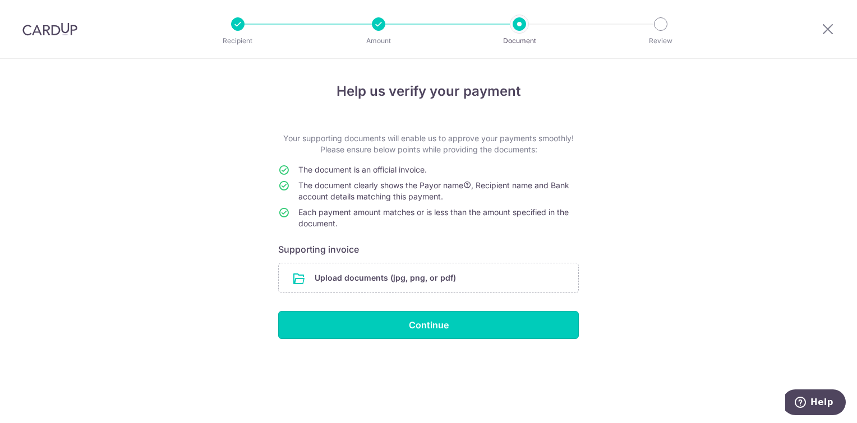
click at [423, 326] on input "Continue" at bounding box center [428, 325] width 301 height 28
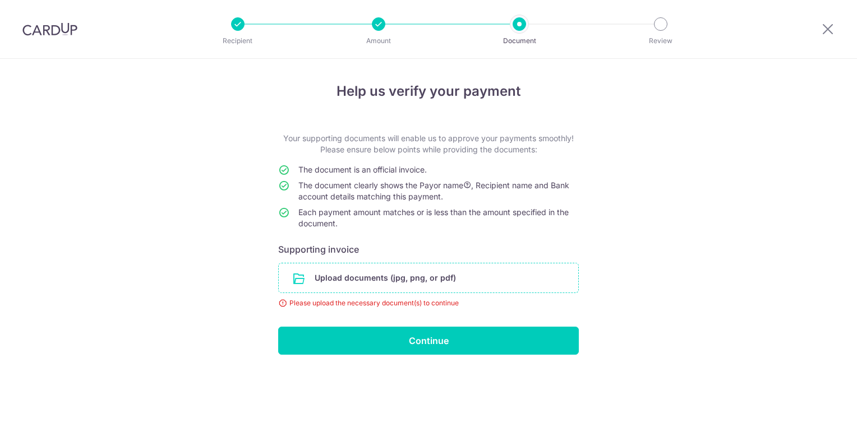
click at [364, 283] on input "file" at bounding box center [428, 278] width 299 height 29
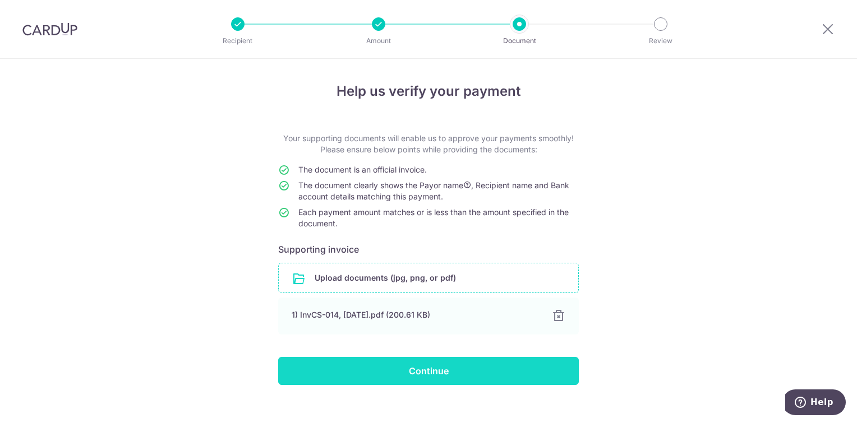
click at [424, 371] on input "Continue" at bounding box center [428, 371] width 301 height 28
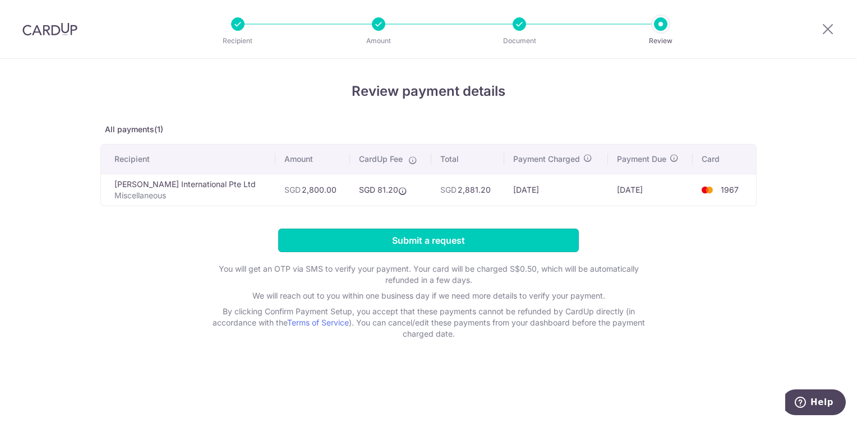
click at [444, 235] on input "Submit a request" at bounding box center [428, 241] width 301 height 24
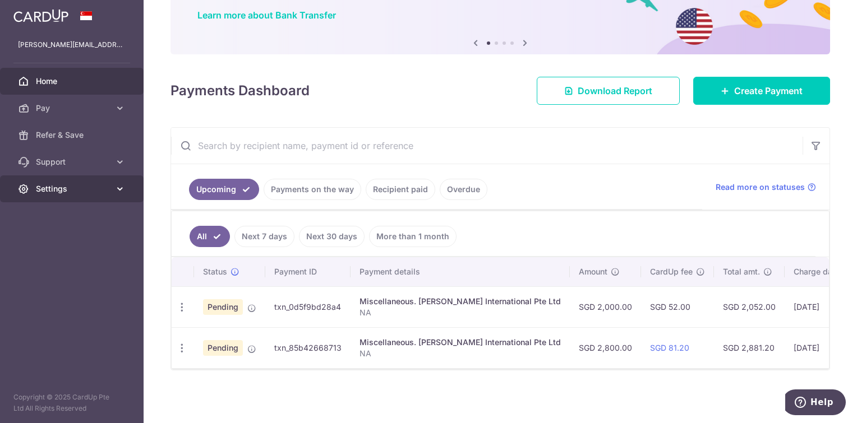
scroll to position [93, 0]
click at [65, 192] on span "Settings" at bounding box center [73, 188] width 74 height 11
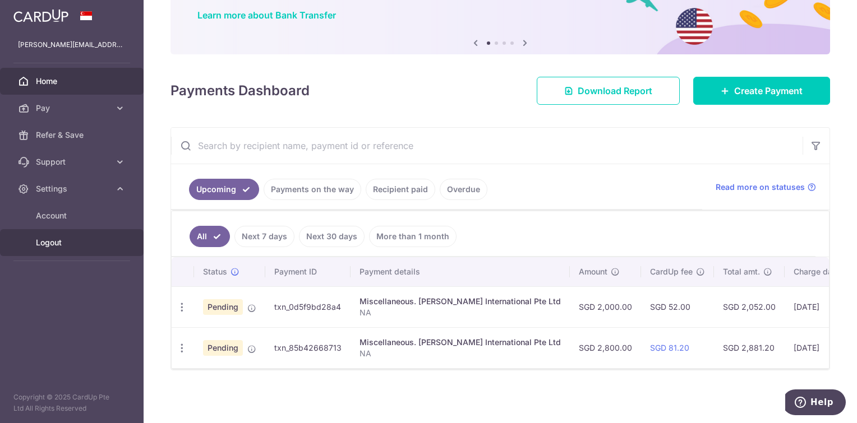
click at [43, 239] on span "Logout" at bounding box center [73, 242] width 74 height 11
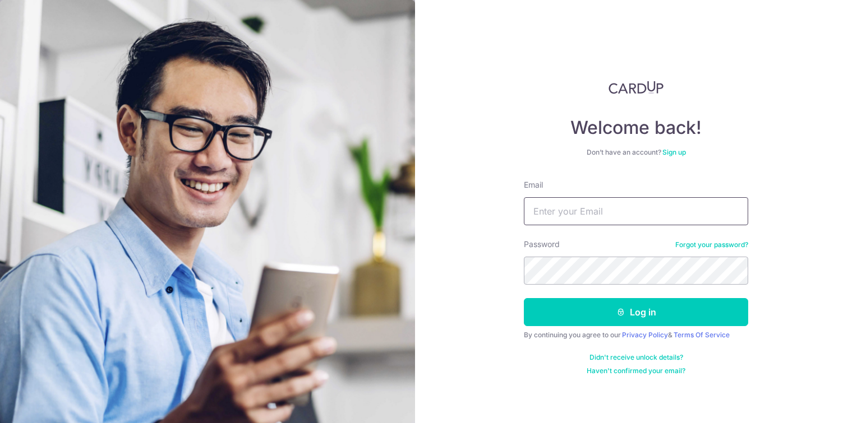
type input "[PERSON_NAME][EMAIL_ADDRESS][PERSON_NAME][DOMAIN_NAME]"
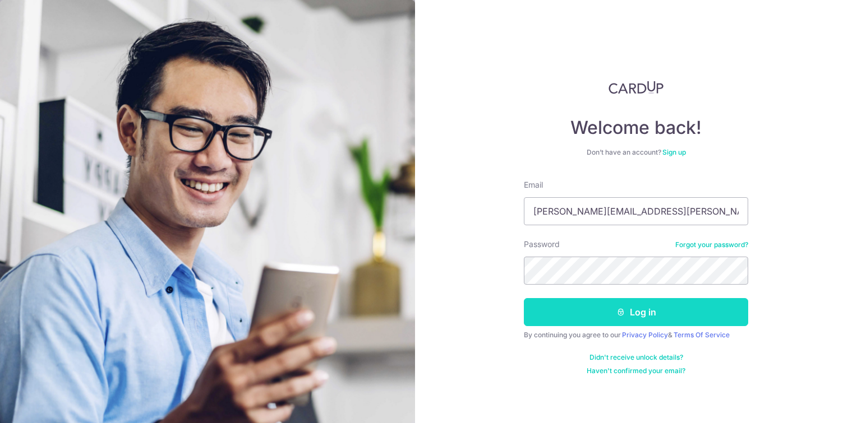
click at [580, 307] on button "Log in" at bounding box center [636, 312] width 224 height 28
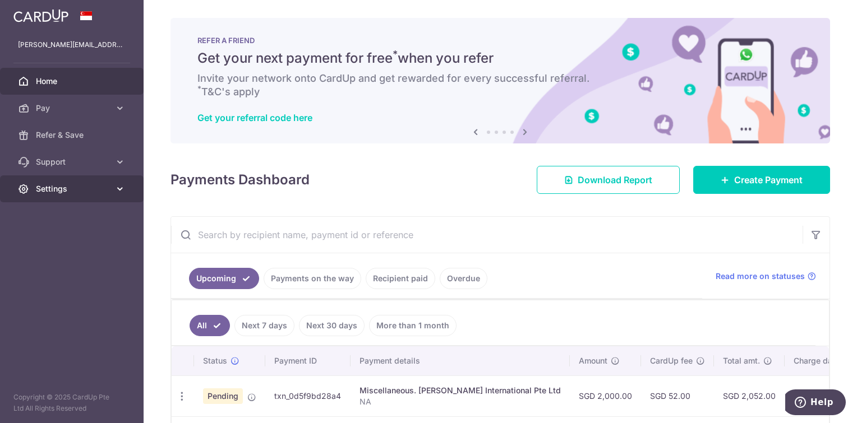
click at [62, 191] on span "Settings" at bounding box center [73, 188] width 74 height 11
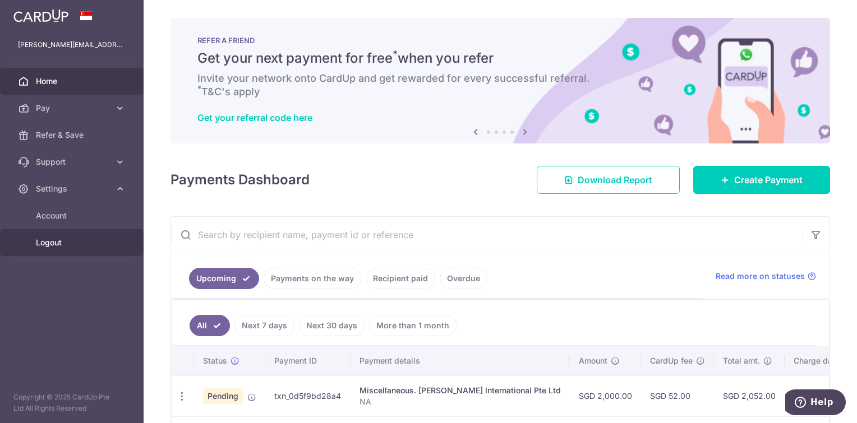
click at [55, 248] on span "Logout" at bounding box center [73, 242] width 74 height 11
